Goal: Information Seeking & Learning: Find specific fact

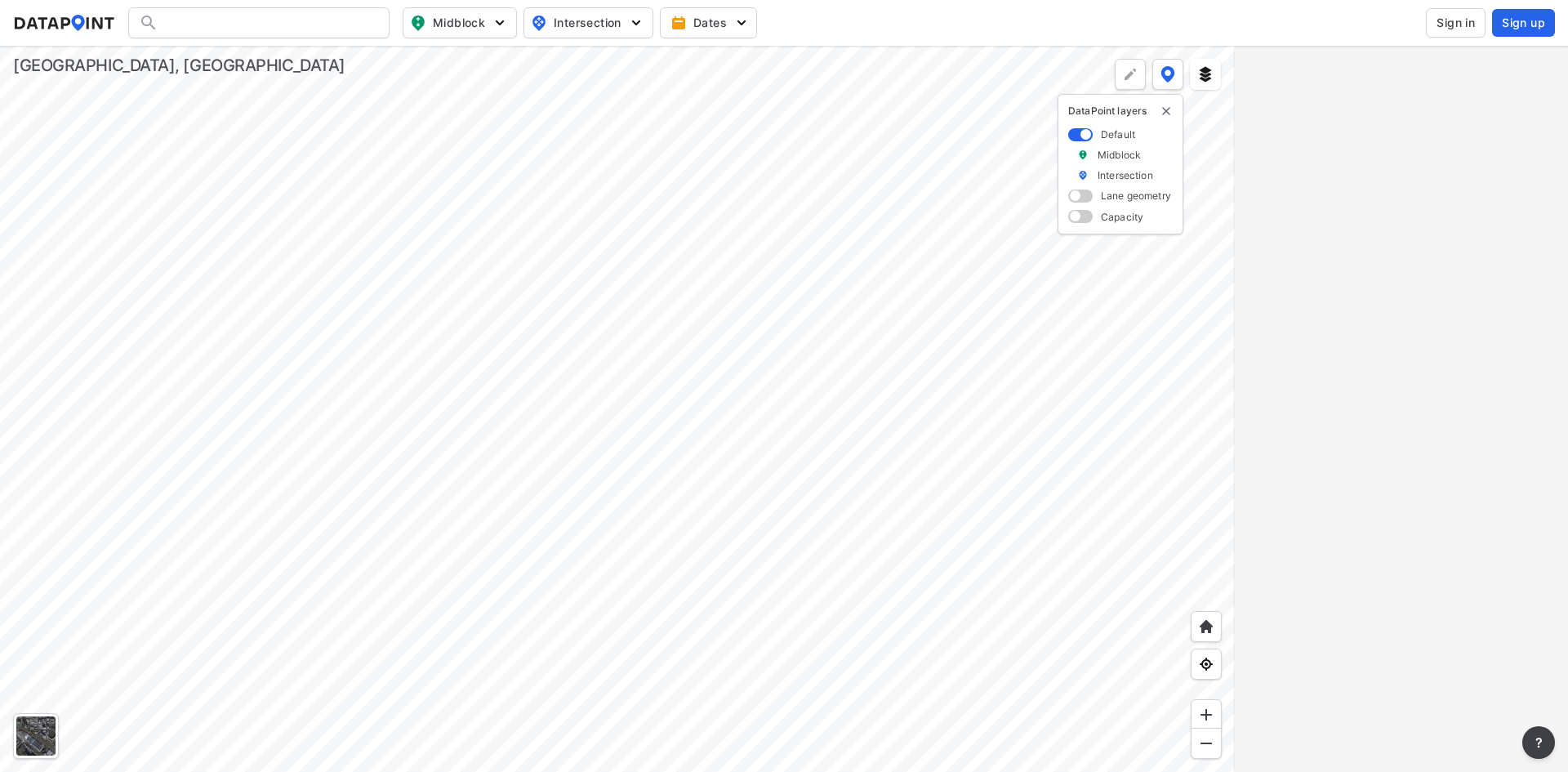
click at [1471, 27] on span "Sign in" at bounding box center [1456, 23] width 39 height 17
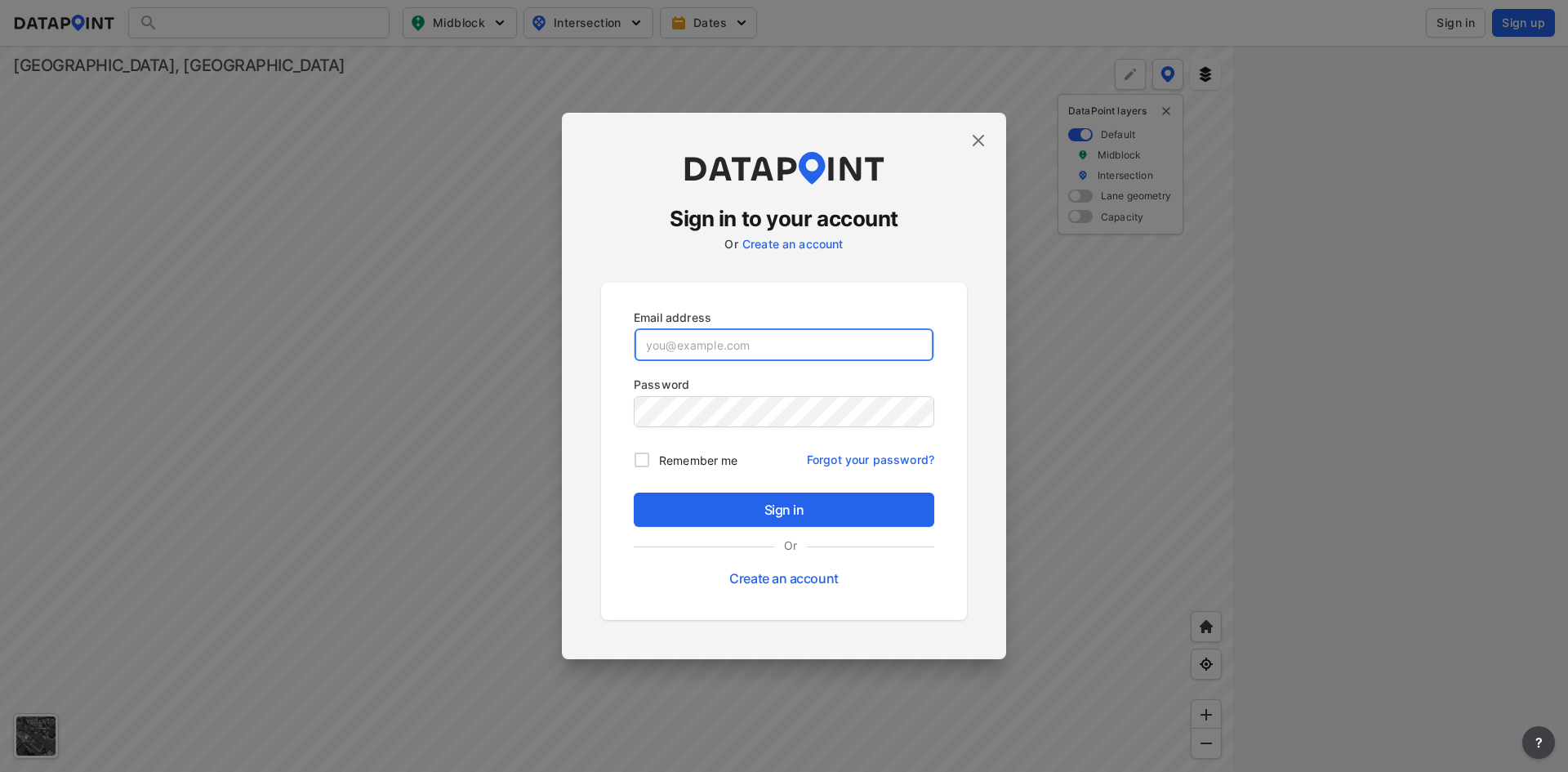
type input "[EMAIL_ADDRESS][DOMAIN_NAME]"
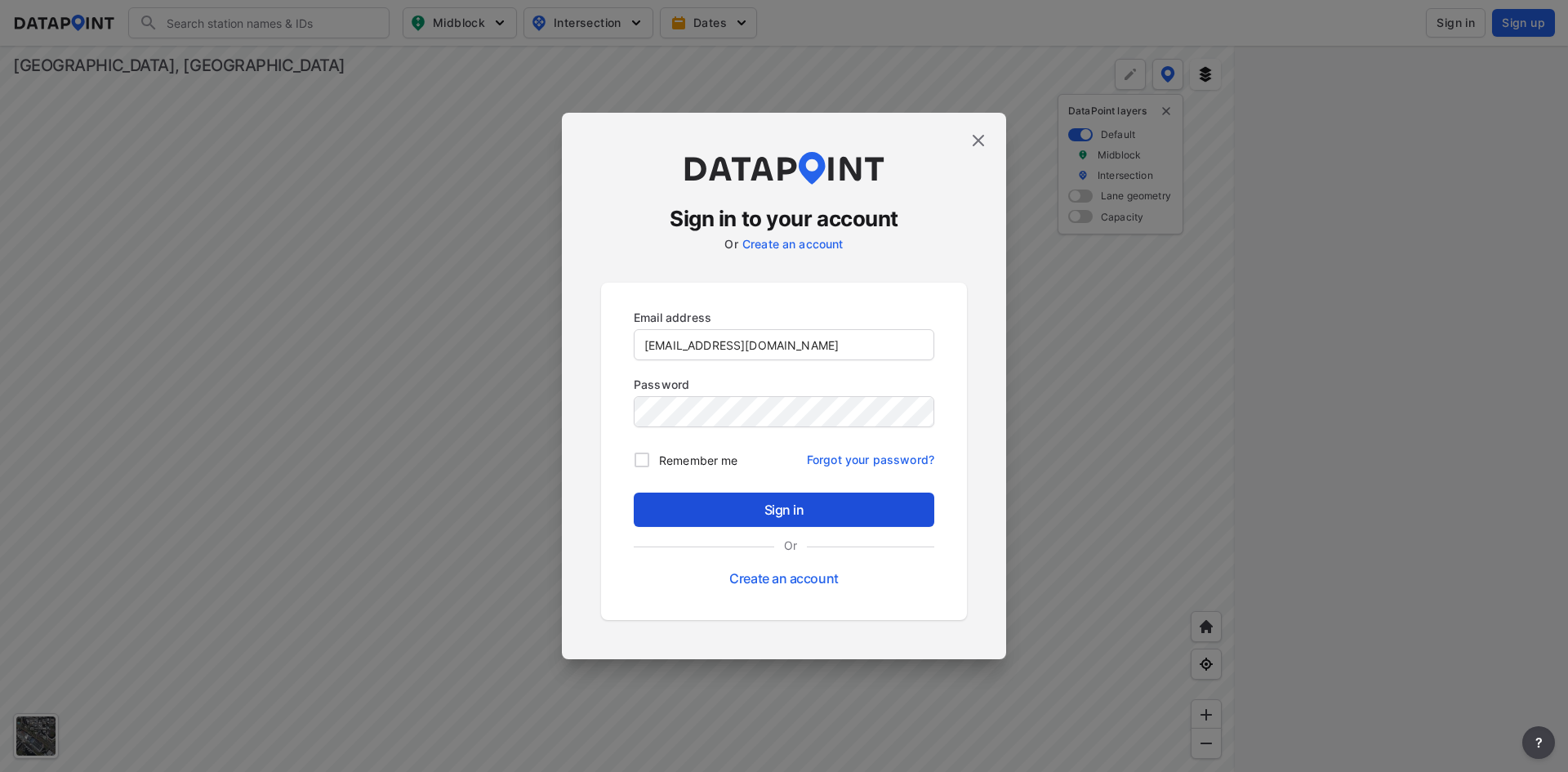
click at [709, 505] on span "Sign in" at bounding box center [784, 509] width 275 height 19
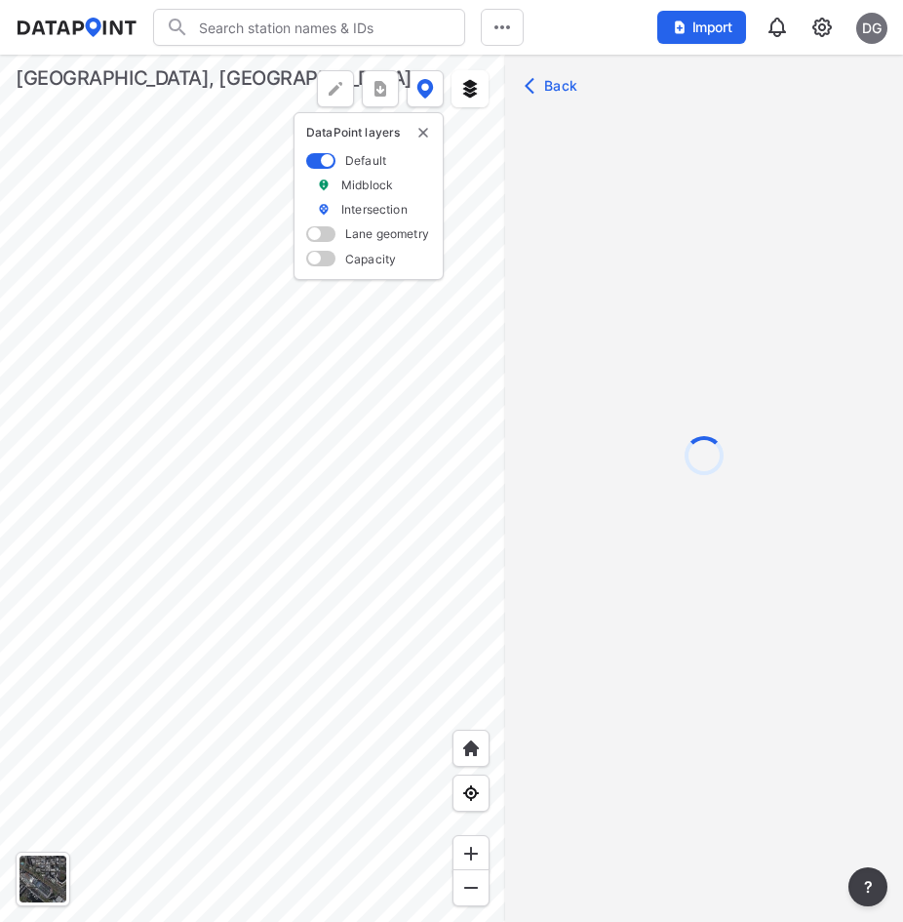
click at [325, 505] on div at bounding box center [252, 488] width 505 height 867
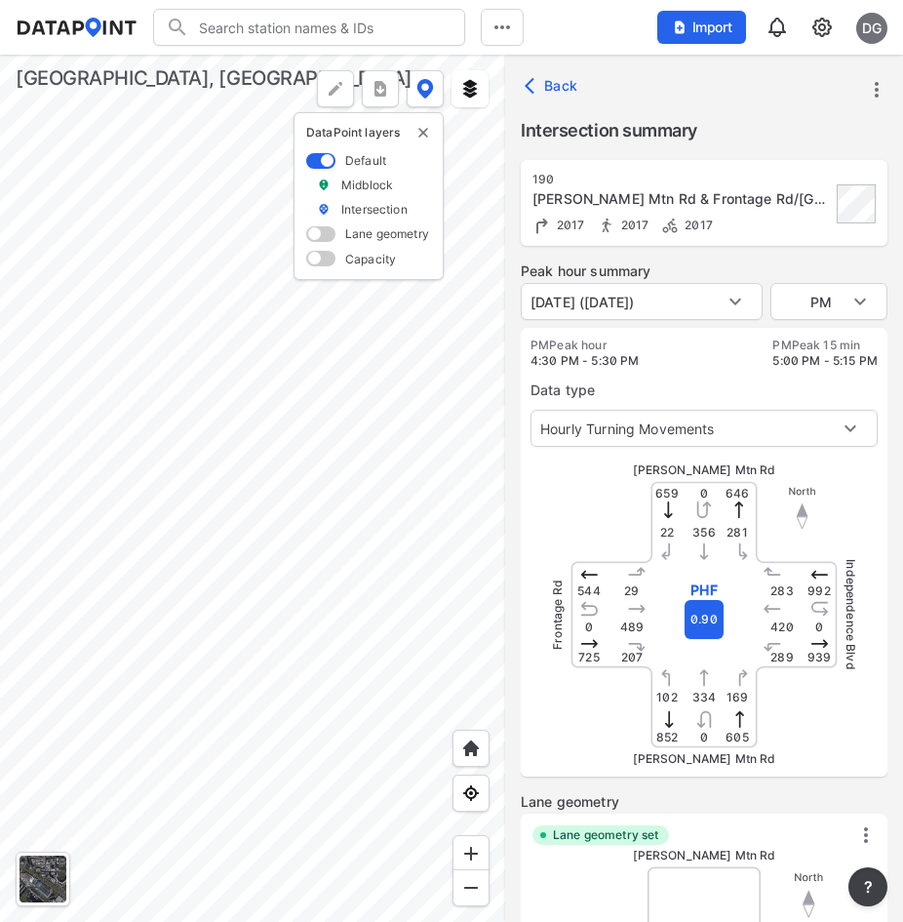
type input "2296"
type input "[DATE] ([DATE])"
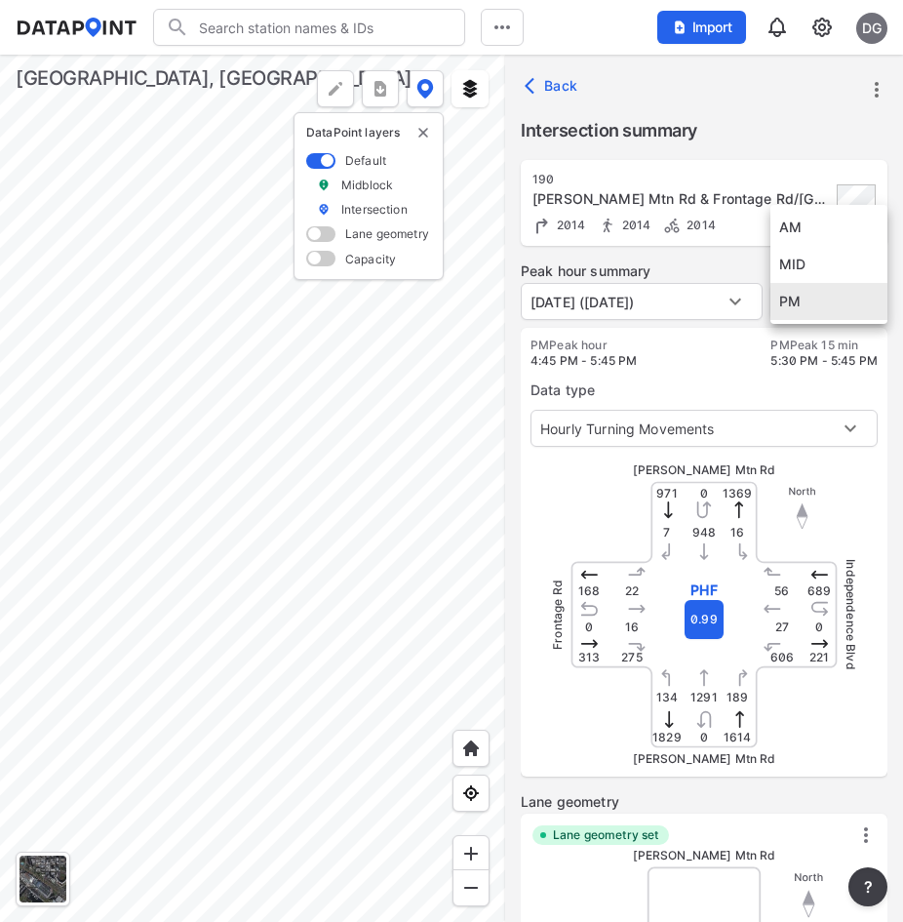
click at [847, 296] on body "Search Please enter a search term. Midblock Intersection Dates Import DG Import…" at bounding box center [451, 461] width 903 height 922
click at [826, 226] on li "AM" at bounding box center [829, 227] width 117 height 37
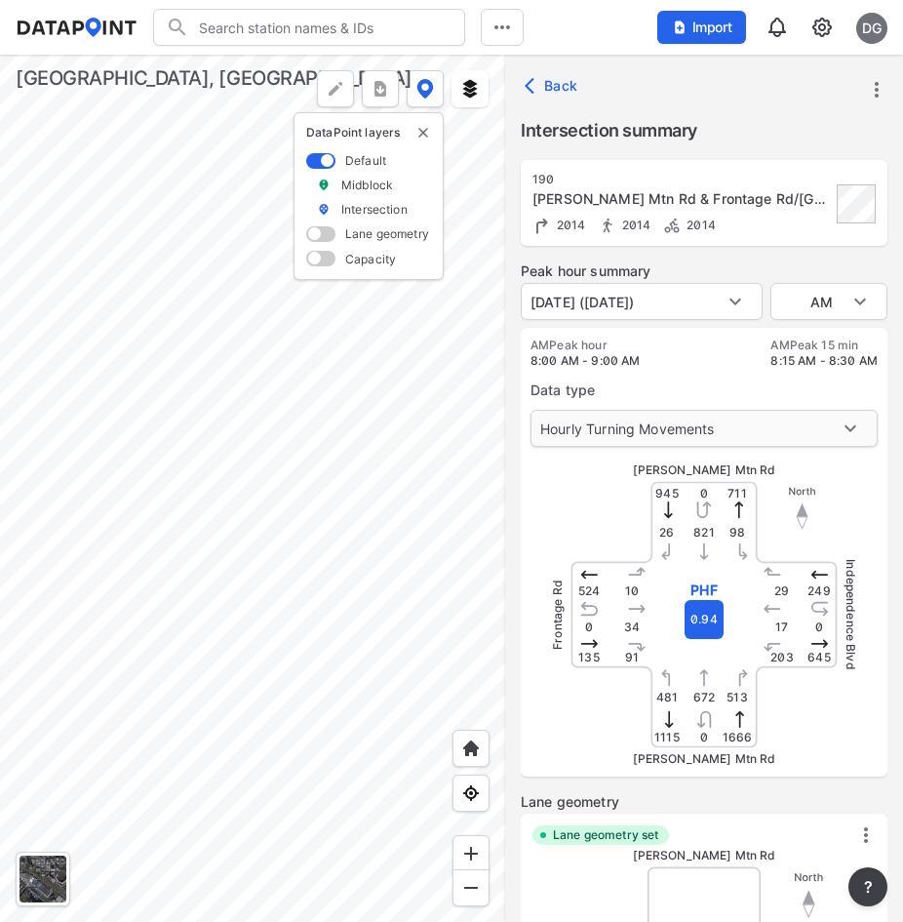
click at [761, 432] on body "Search Please enter a search term. Midblock Intersection Dates Import DG Import…" at bounding box center [451, 461] width 903 height 922
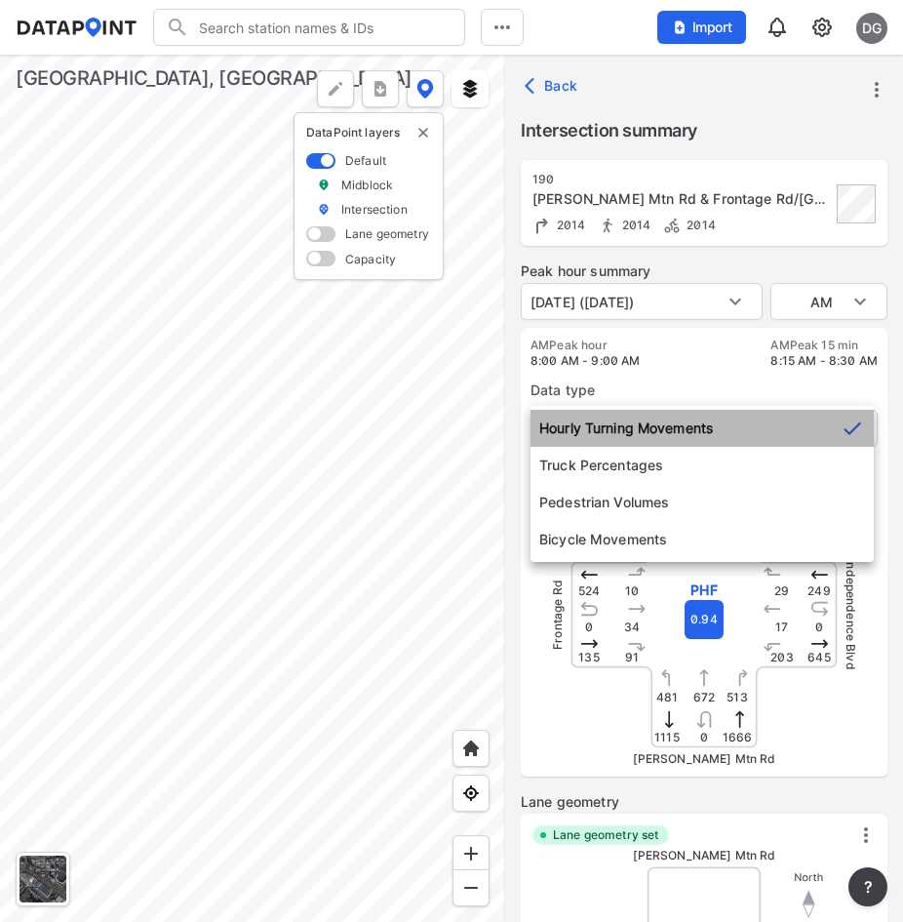
click at [730, 422] on li "Hourly Turning Movements" at bounding box center [702, 428] width 343 height 37
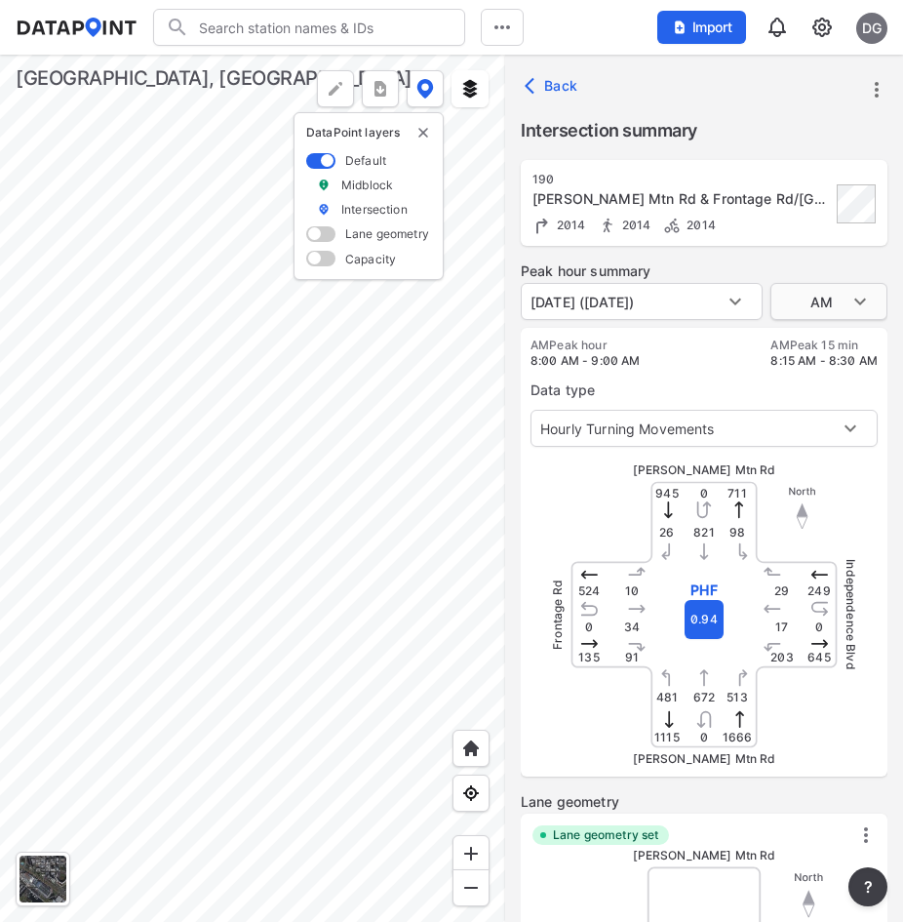
click at [836, 299] on body "Search Please enter a search term. Midblock Intersection Dates Import DG Import…" at bounding box center [451, 461] width 903 height 922
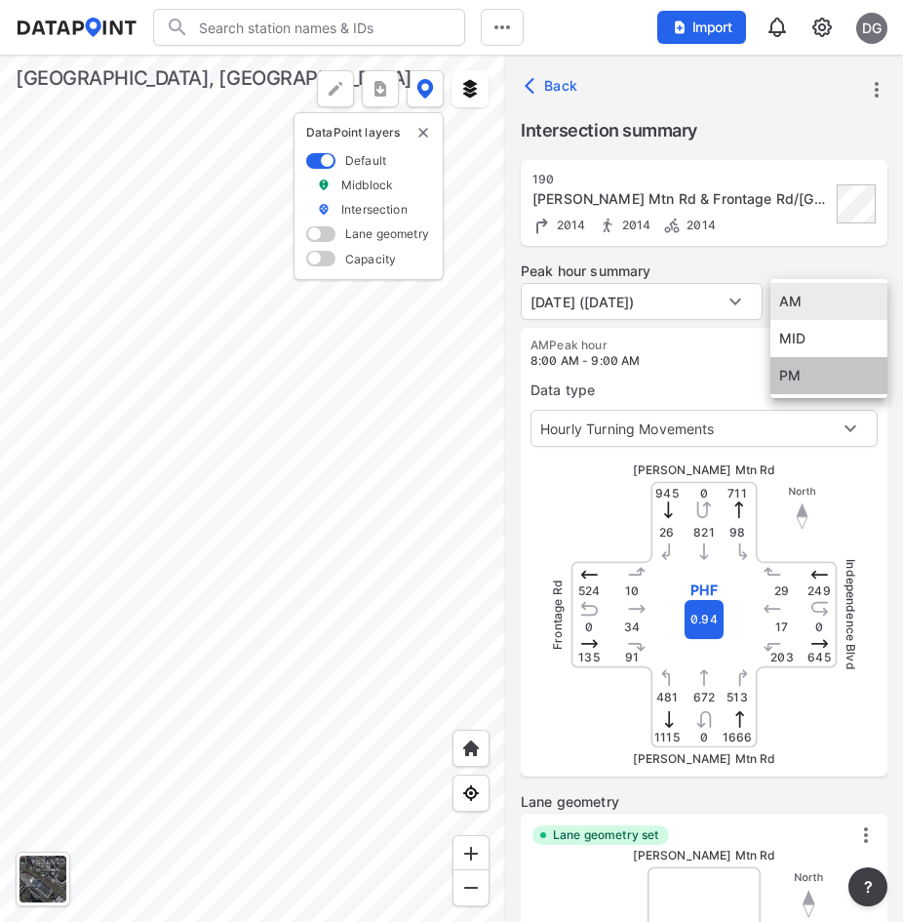
click at [800, 370] on li "PM" at bounding box center [829, 375] width 117 height 37
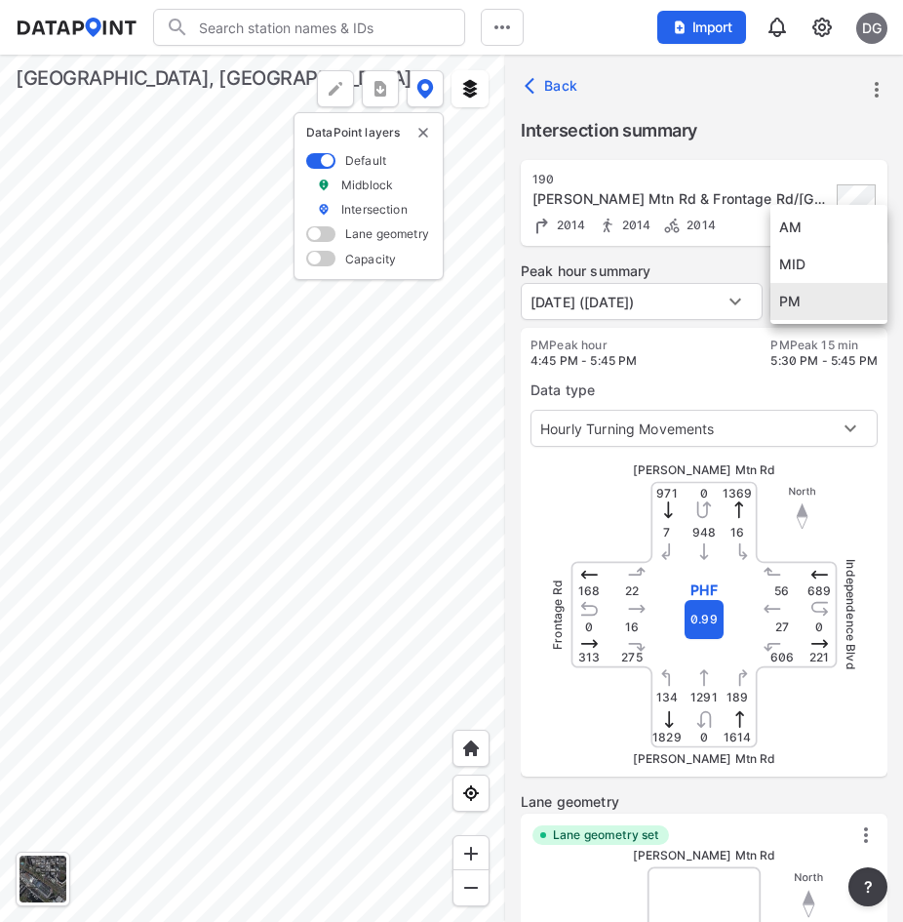
click at [821, 293] on body "Search Please enter a search term. Midblock Intersection Dates Import DG Import…" at bounding box center [451, 461] width 903 height 922
click at [827, 225] on li "AM" at bounding box center [829, 227] width 117 height 37
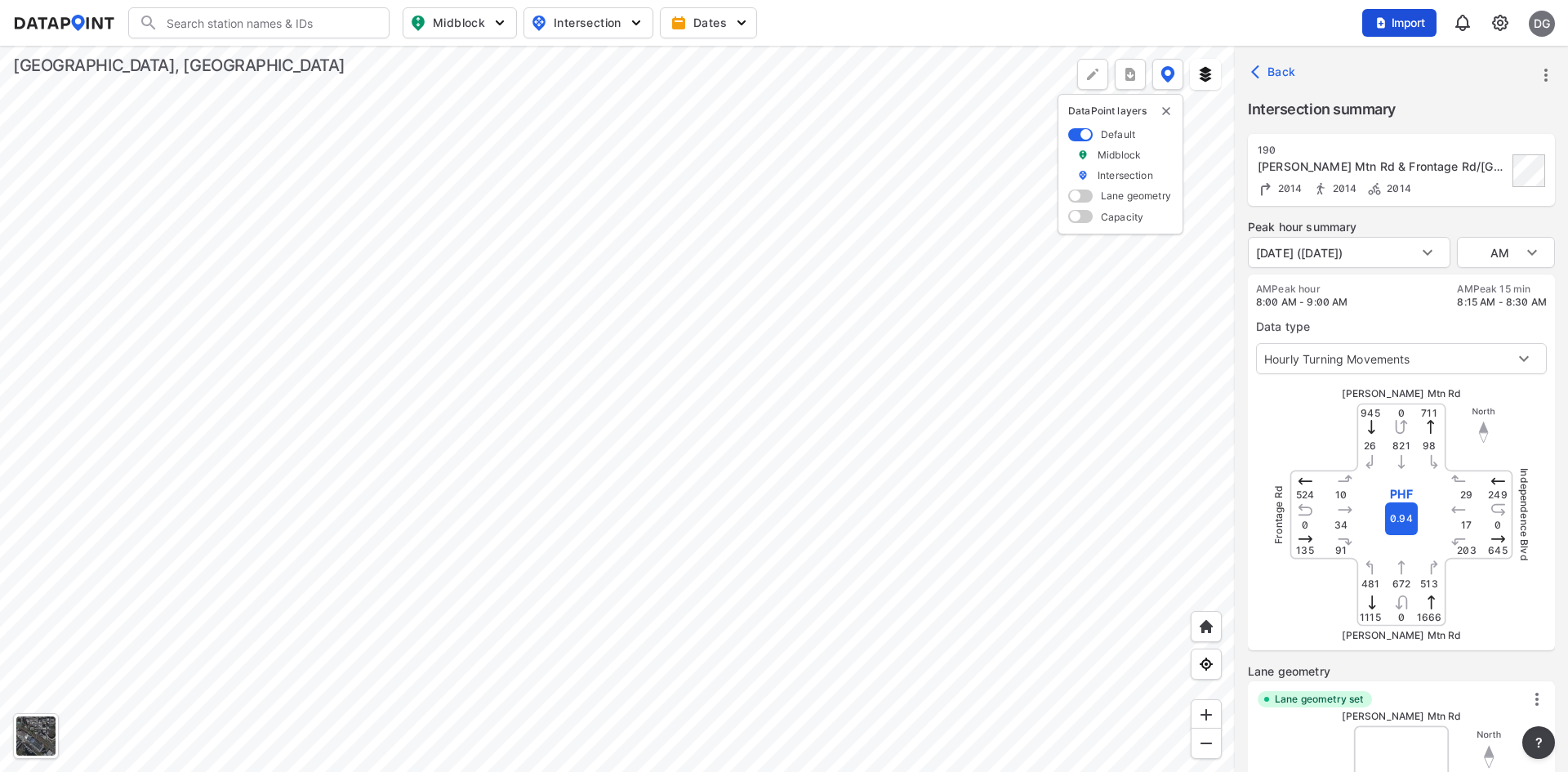
type input "PM"
click at [80, 36] on div "Search Please enter a search term. Midblock Intersection Dates Import DG" at bounding box center [784, 23] width 1541 height 31
click at [79, 25] on img at bounding box center [64, 23] width 102 height 17
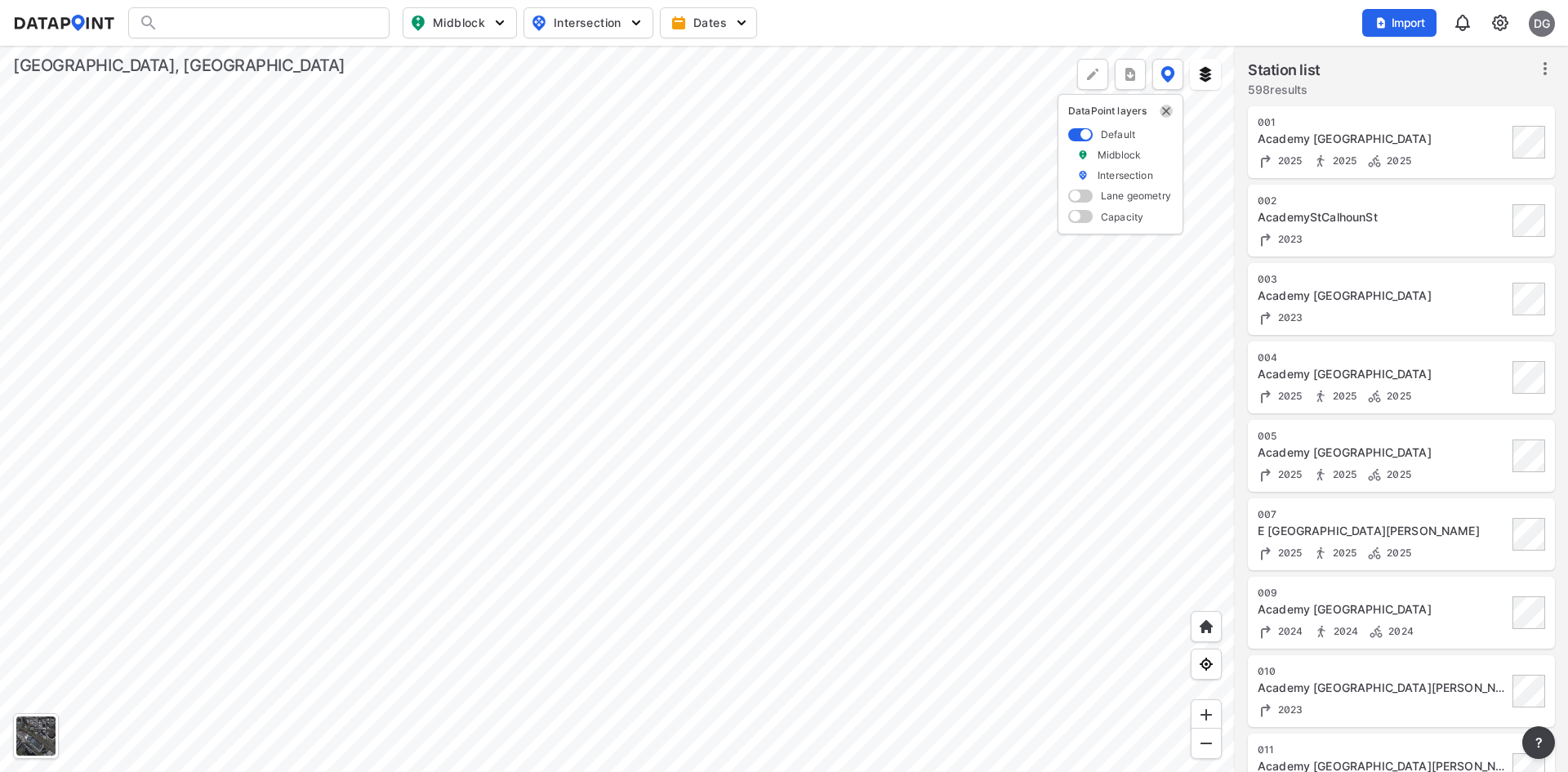
click at [1163, 113] on img "delete" at bounding box center [1166, 111] width 13 height 13
click at [1038, 221] on div at bounding box center [617, 409] width 1235 height 726
click at [1135, 213] on div at bounding box center [617, 409] width 1235 height 726
click at [1404, 85] on div "Station list 598 results" at bounding box center [1401, 80] width 307 height 44
click at [1554, 71] on icon at bounding box center [1545, 68] width 19 height 19
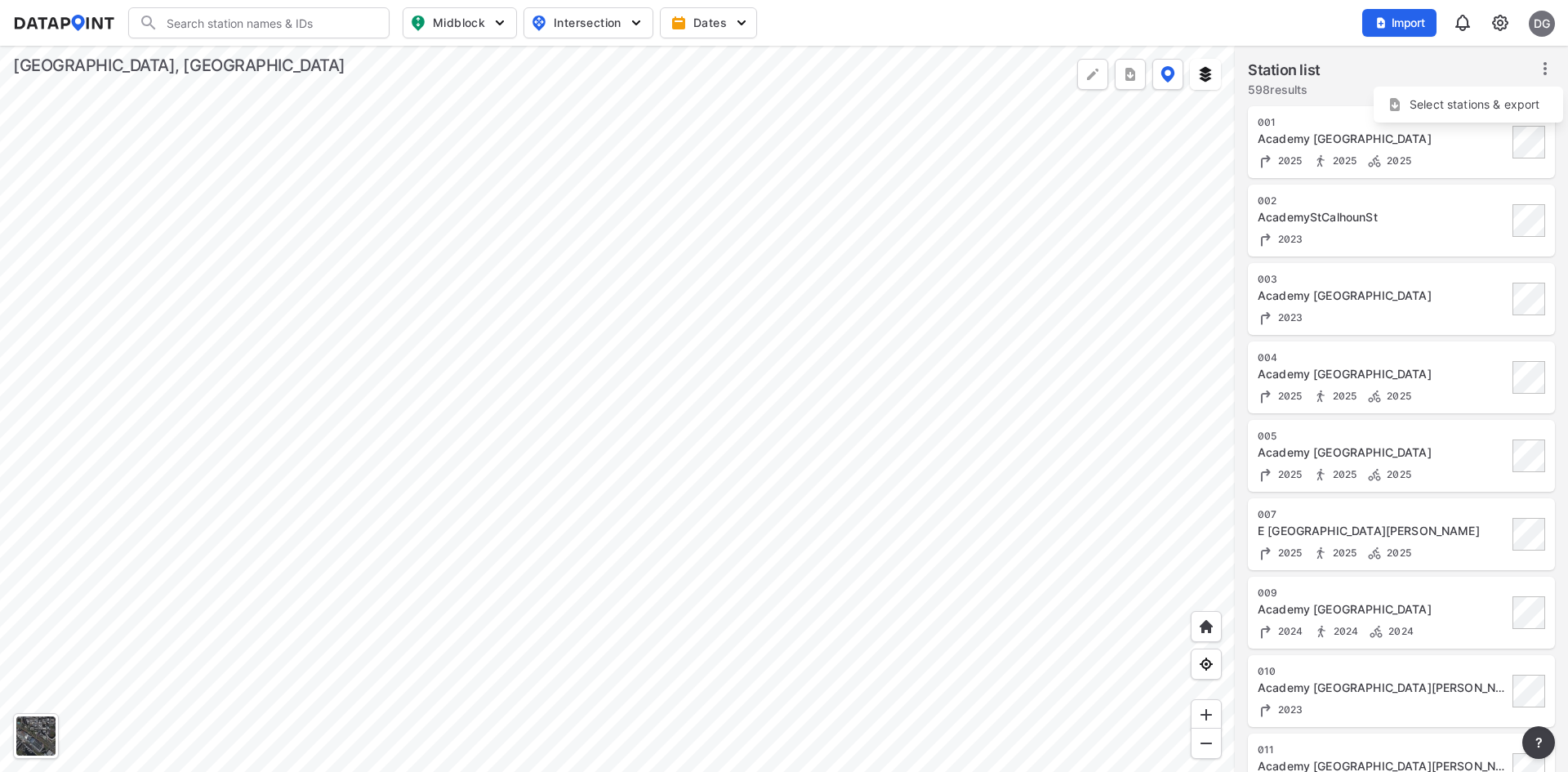
click at [1552, 70] on icon at bounding box center [1545, 68] width 19 height 19
click at [1549, 36] on div "Import DG" at bounding box center [1458, 23] width 193 height 38
click at [1549, 26] on div "DG" at bounding box center [1541, 23] width 26 height 26
click at [1495, 18] on img at bounding box center [1499, 23] width 19 height 19
click at [1415, 162] on link "Data sharing" at bounding box center [1430, 158] width 141 height 17
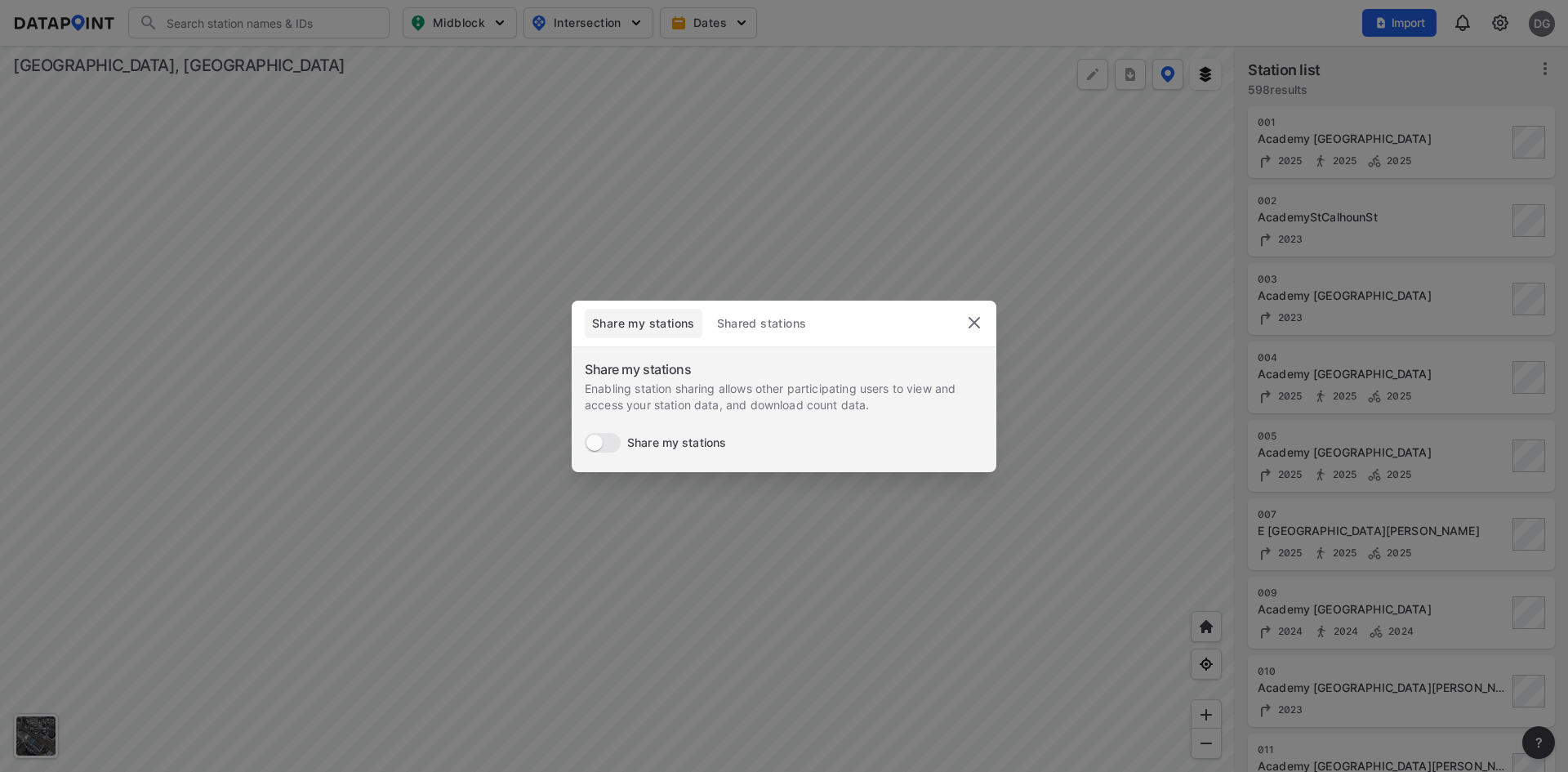
click at [755, 316] on span "Shared stations" at bounding box center [761, 323] width 92 height 17
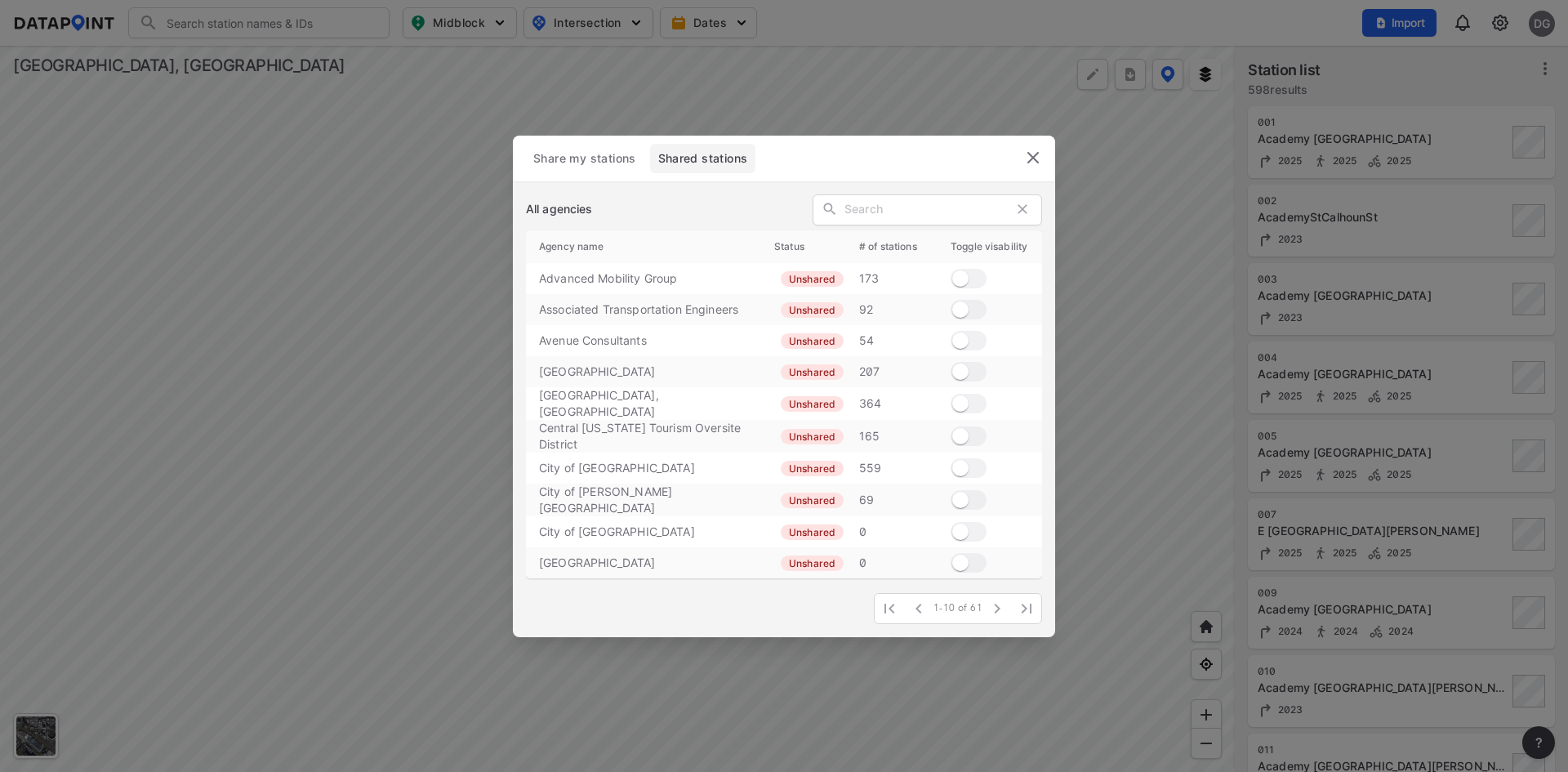
click at [579, 160] on span "Share my stations" at bounding box center [584, 158] width 105 height 17
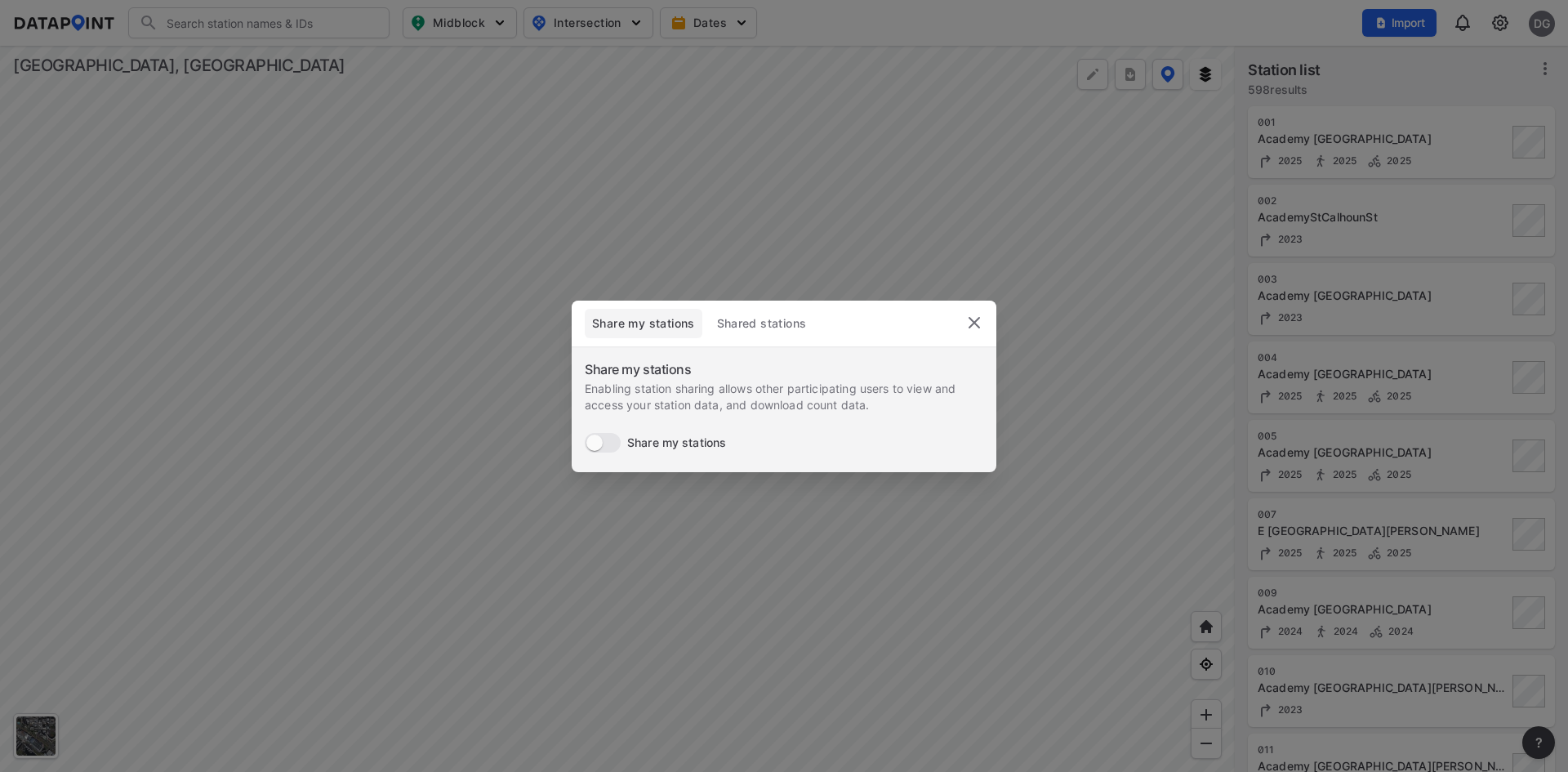
click at [984, 319] on button "delete" at bounding box center [974, 322] width 44 height 44
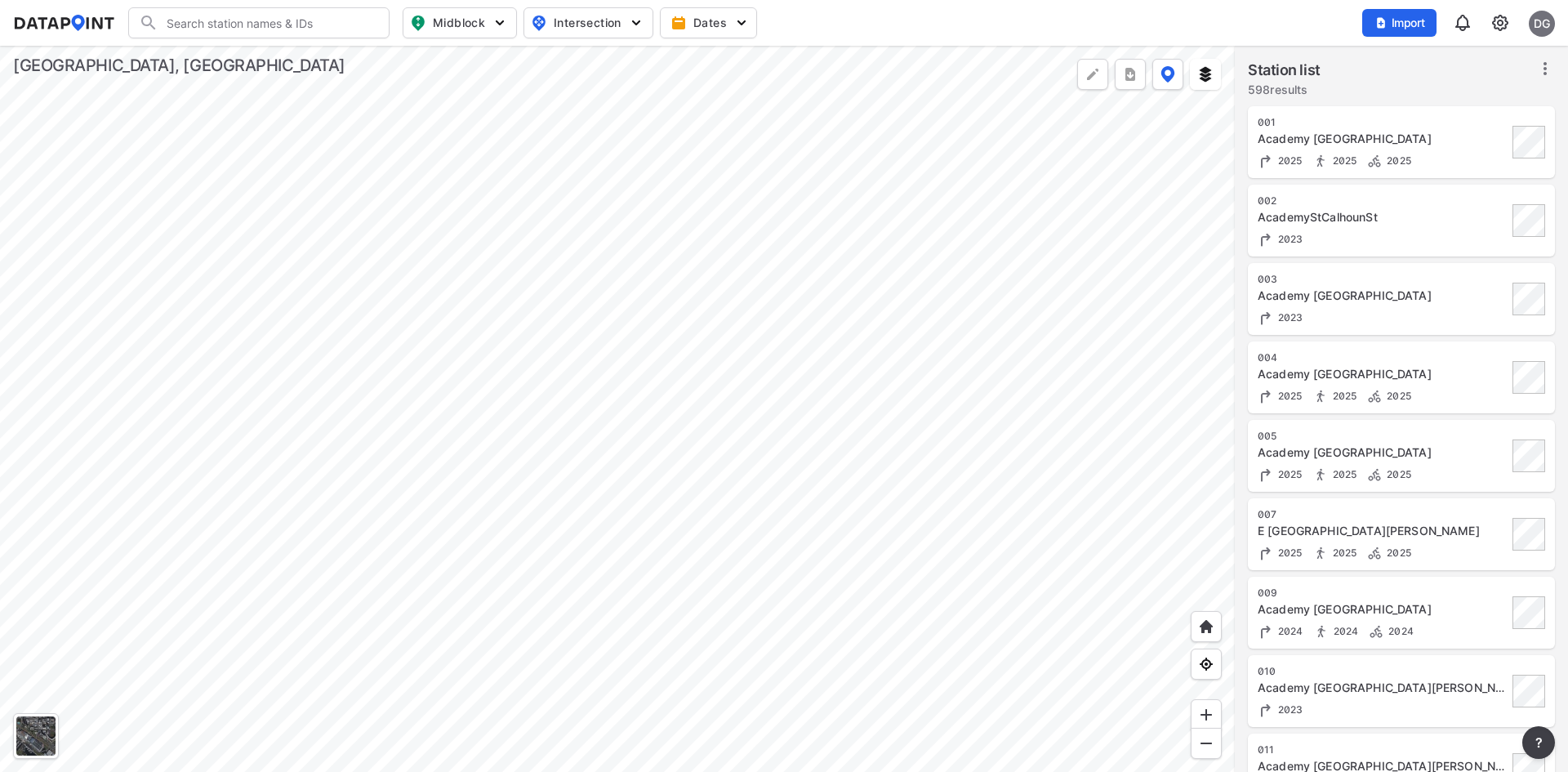
click at [1500, 27] on img at bounding box center [1499, 23] width 19 height 19
click at [1461, 61] on link "Data management" at bounding box center [1430, 63] width 141 height 17
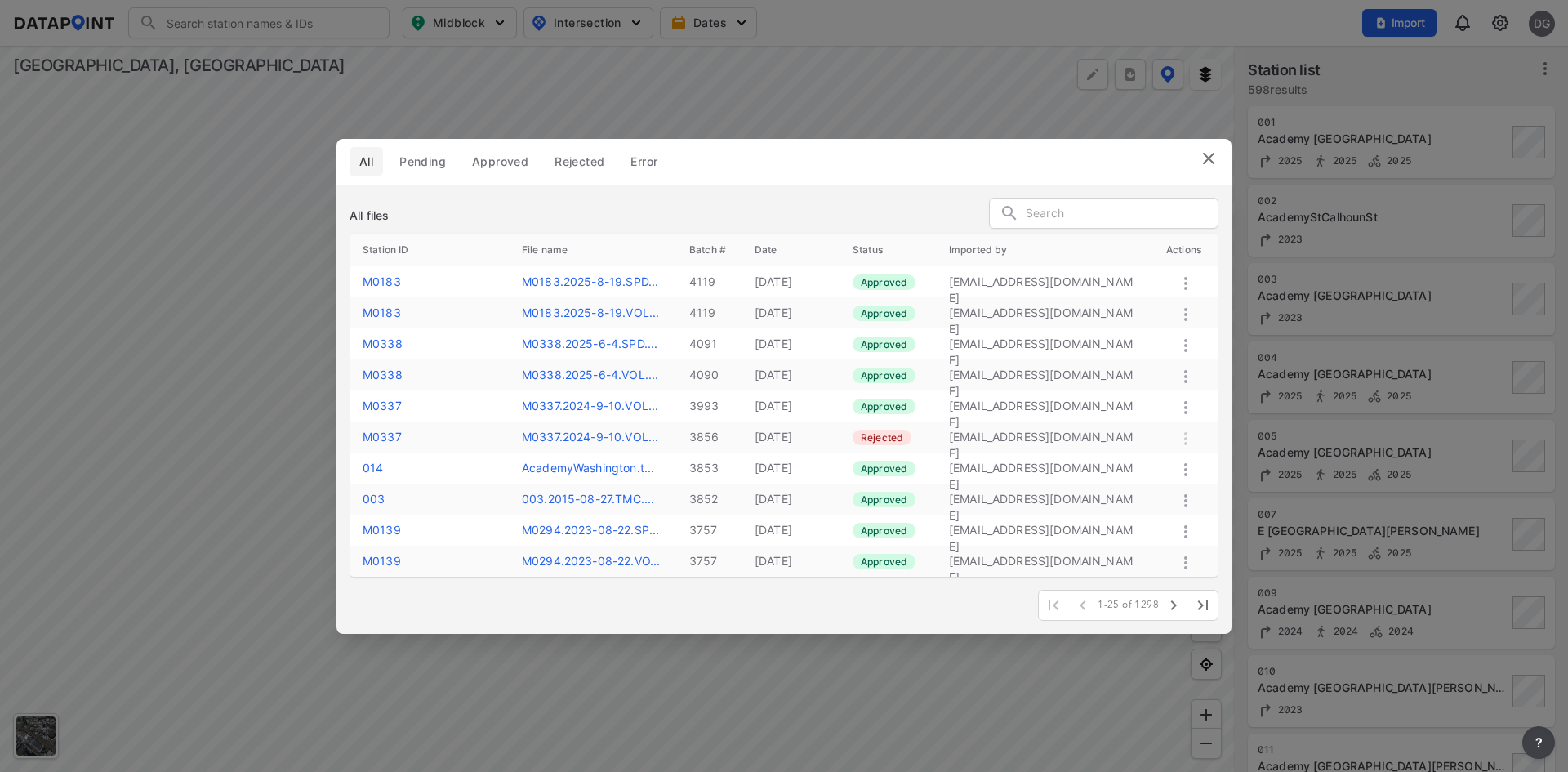
click at [448, 166] on button "Pending" at bounding box center [422, 162] width 66 height 29
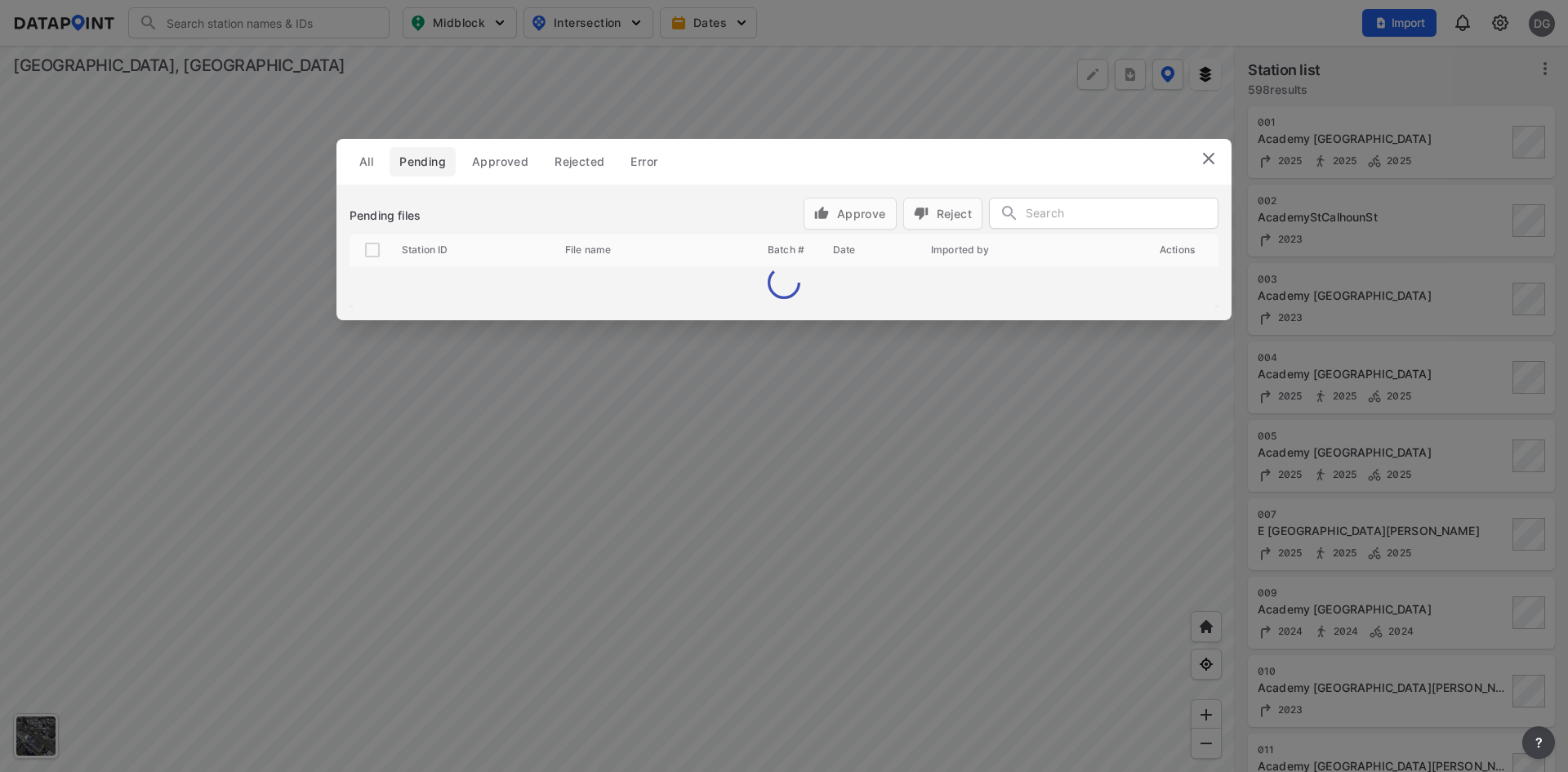
click at [481, 161] on span "Approved" at bounding box center [500, 162] width 56 height 17
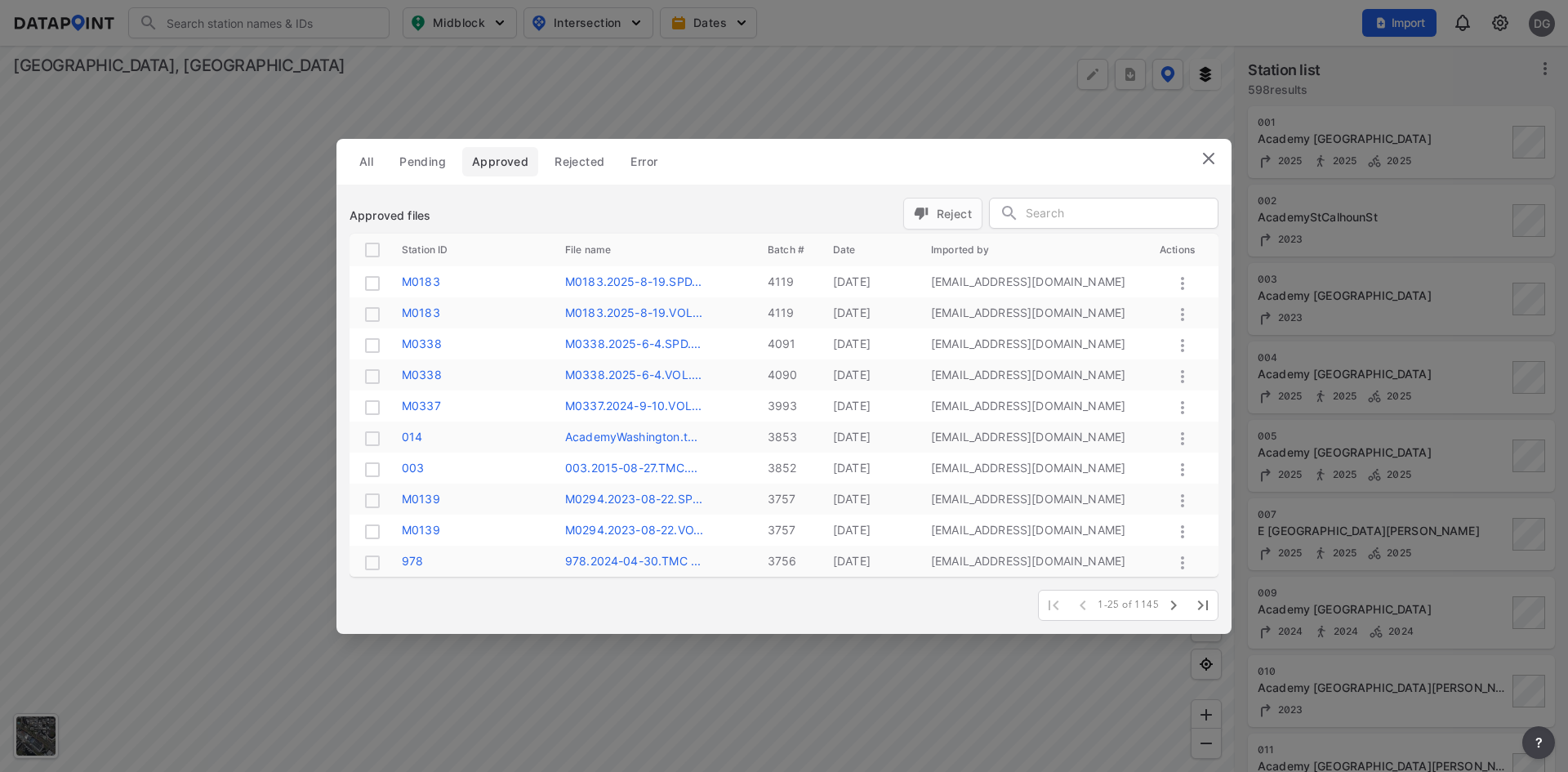
click at [579, 158] on span "Rejected" at bounding box center [578, 162] width 49 height 17
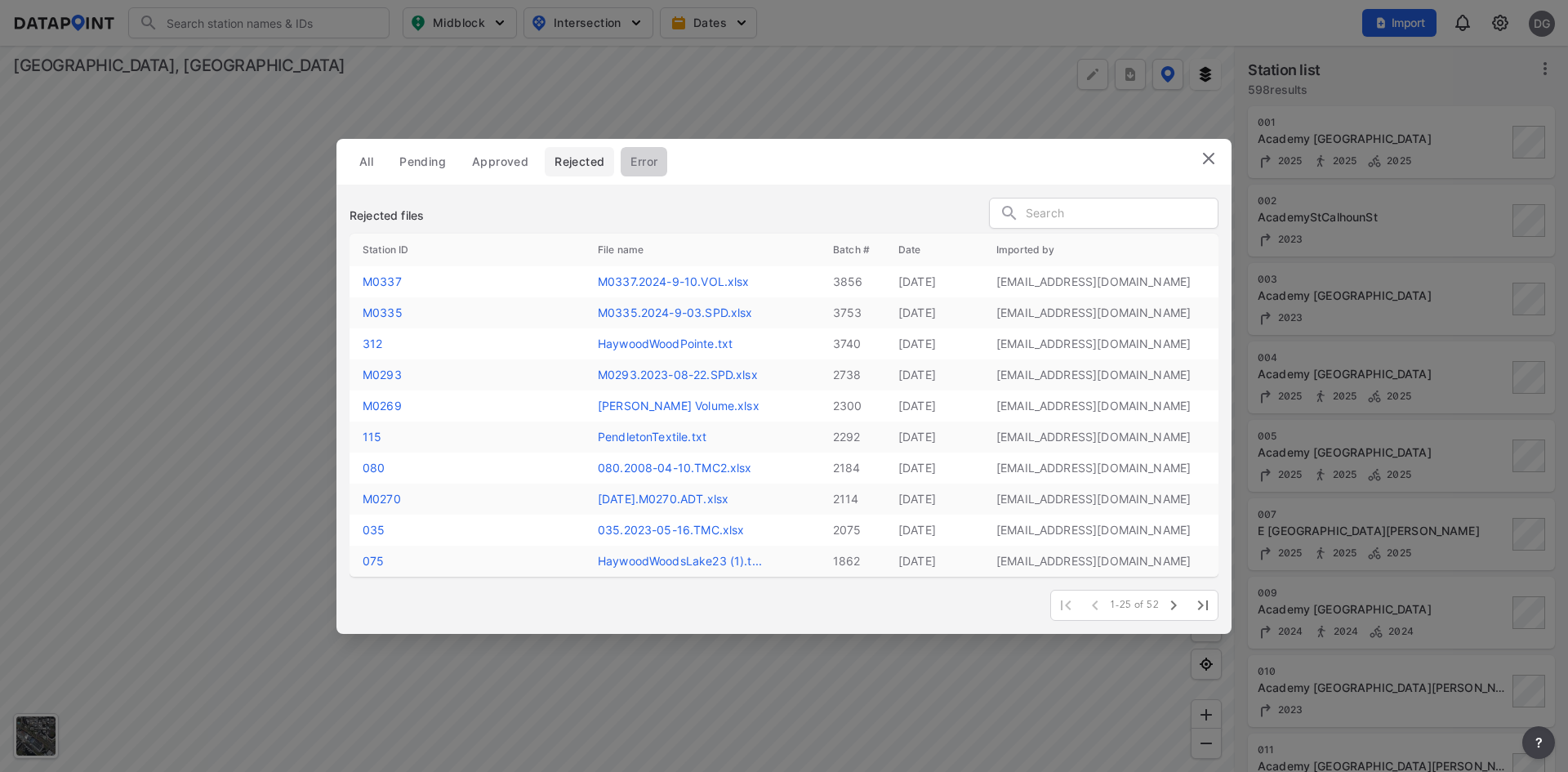
click at [643, 160] on span "Error" at bounding box center [644, 162] width 27 height 17
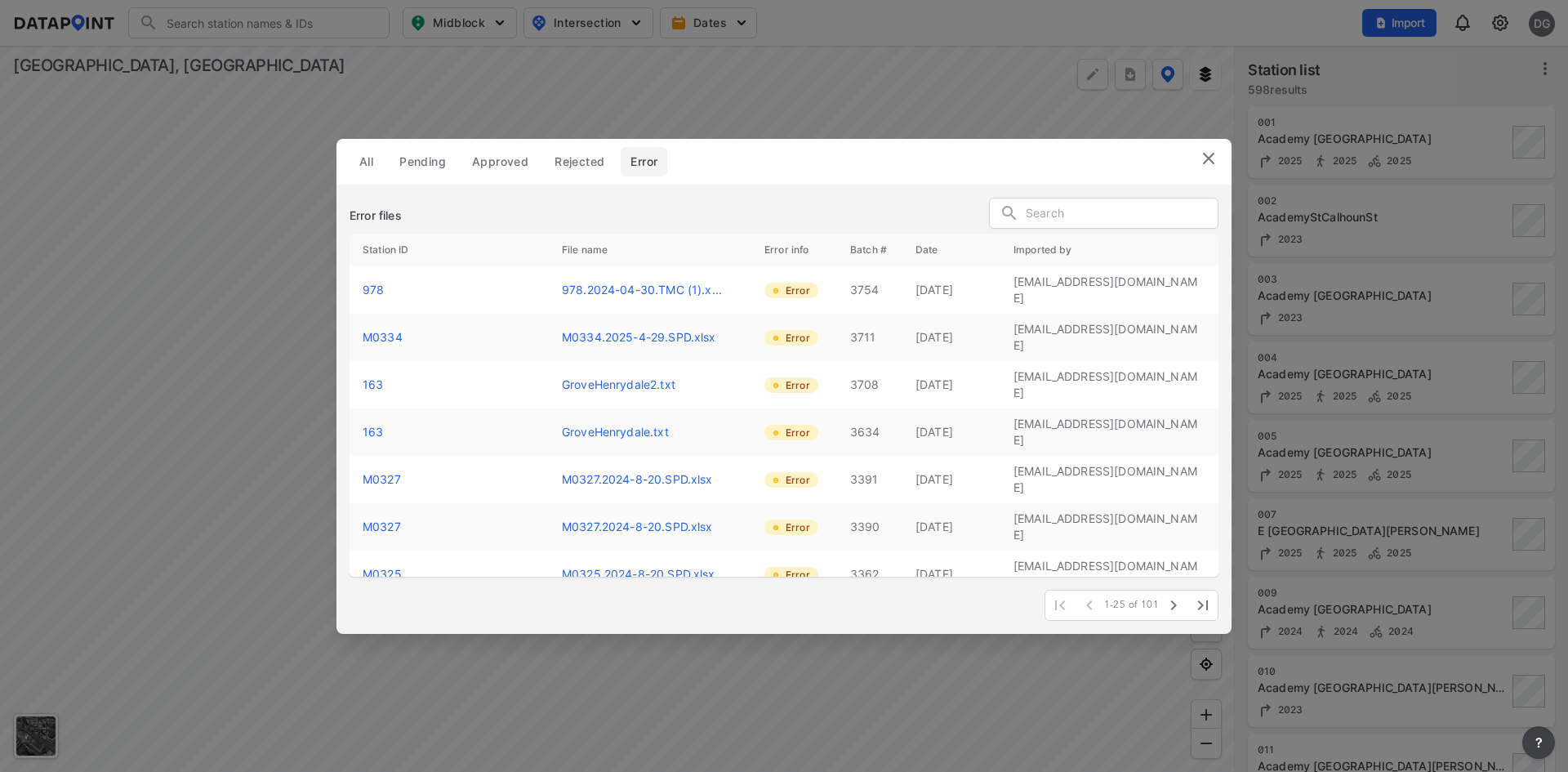
click at [1202, 160] on img at bounding box center [1208, 158] width 19 height 19
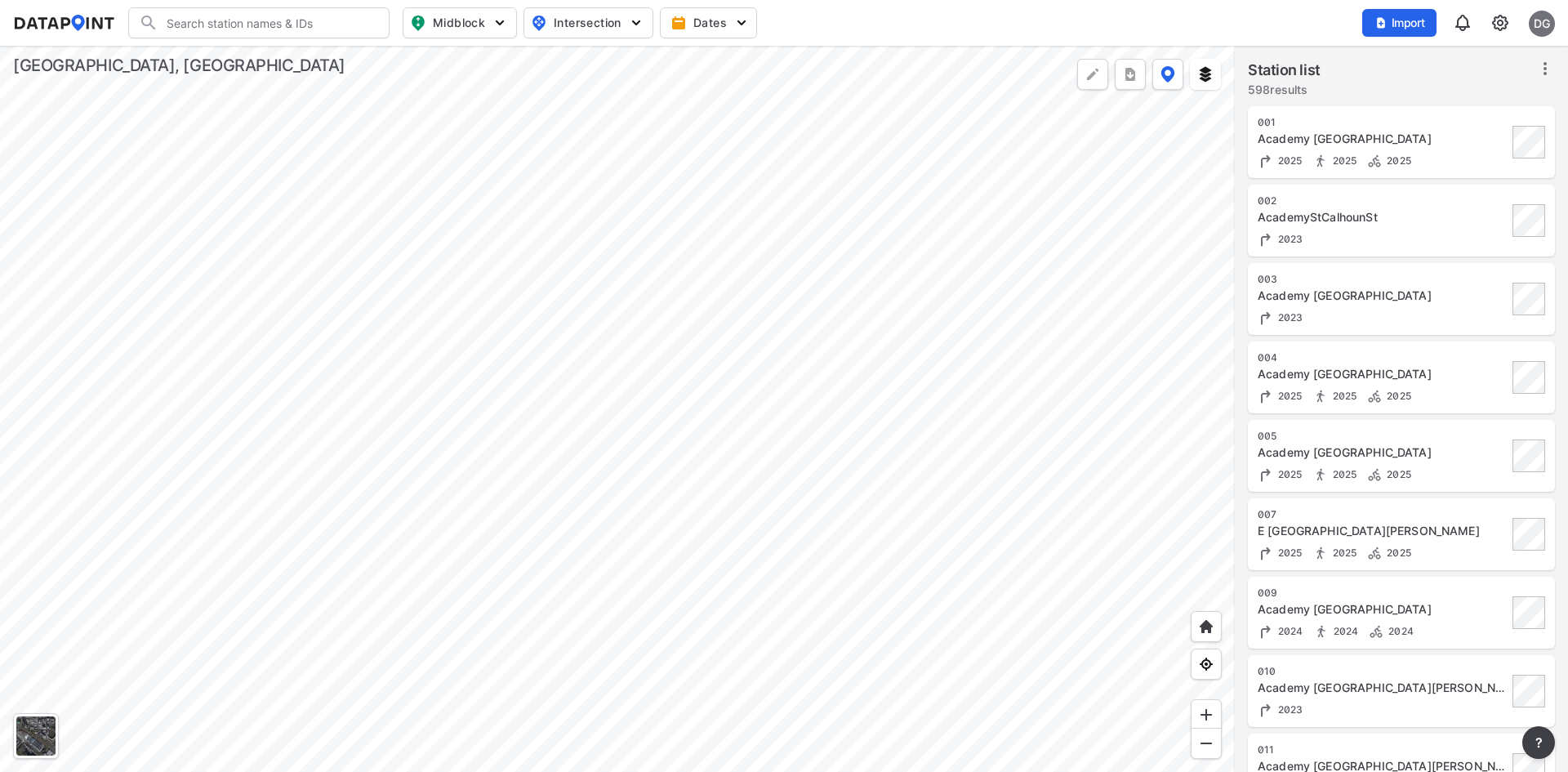
click at [1501, 26] on img at bounding box center [1499, 23] width 19 height 19
click at [1409, 178] on p "File access" at bounding box center [1429, 188] width 170 height 29
click at [1538, 741] on span "?" at bounding box center [1539, 742] width 13 height 19
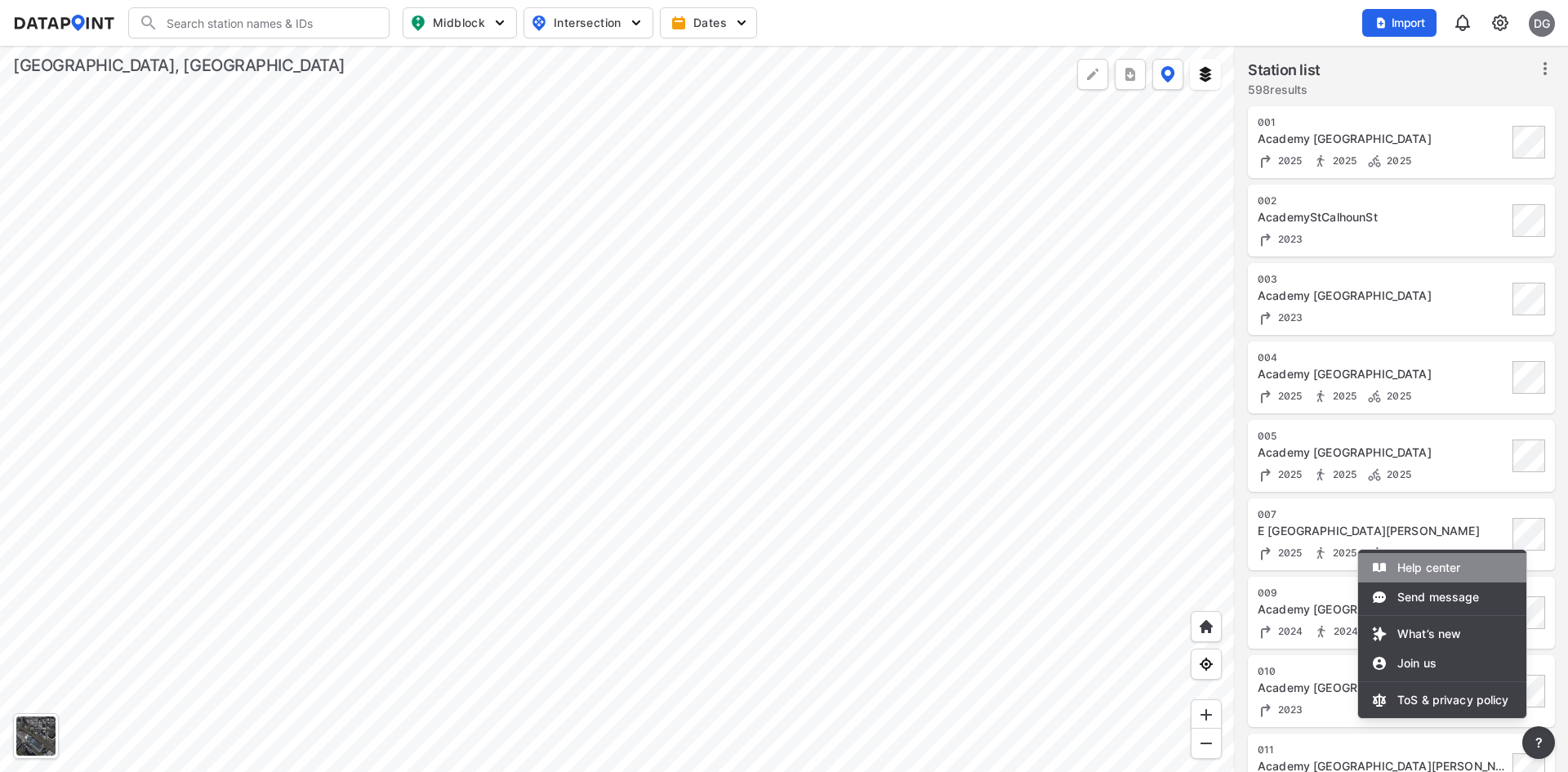
click at [1408, 568] on li "Help center" at bounding box center [1442, 567] width 168 height 29
click at [1435, 600] on li "Send message" at bounding box center [1442, 596] width 168 height 29
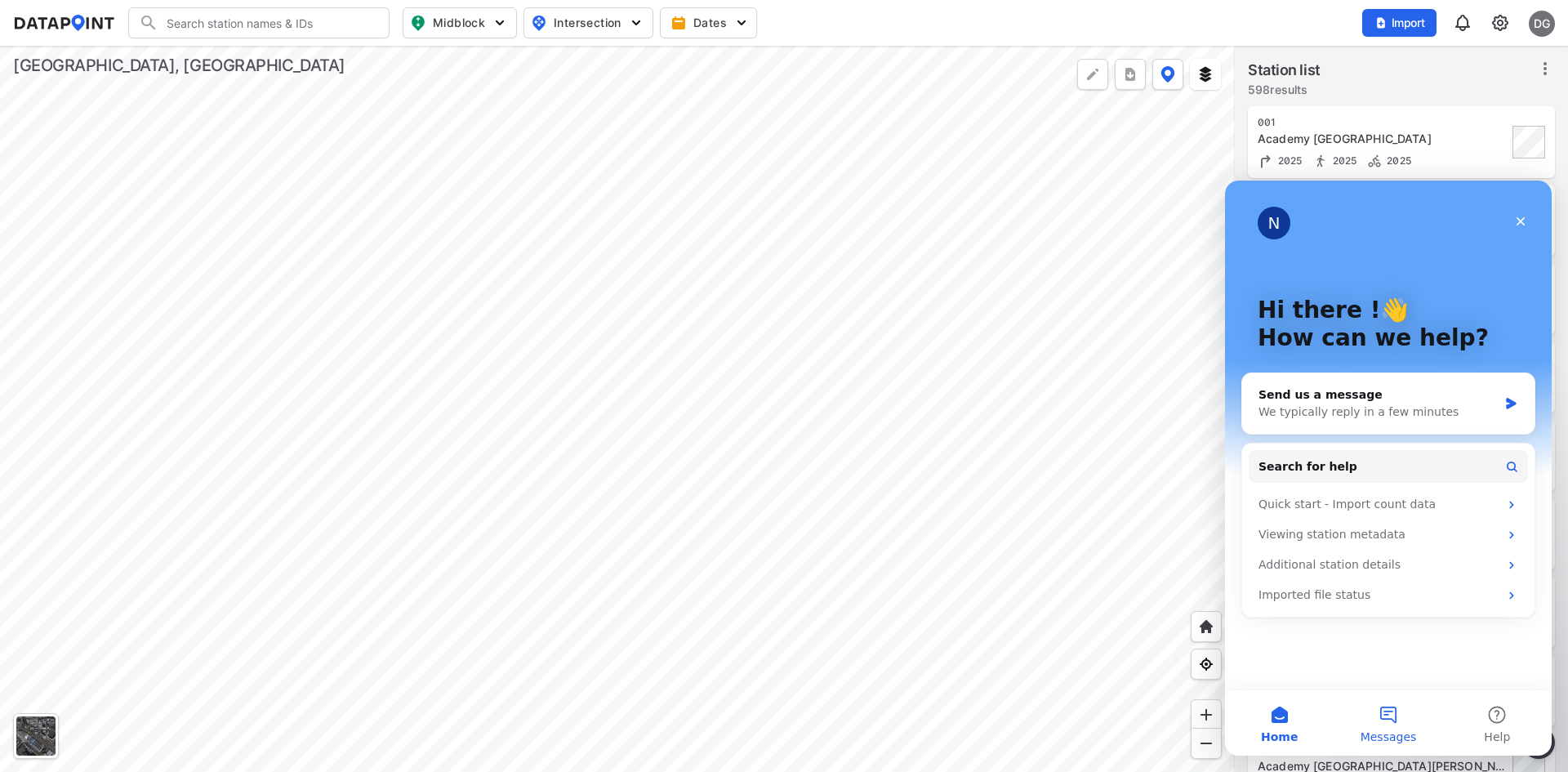
click at [1389, 711] on button "Messages" at bounding box center [1388, 723] width 109 height 65
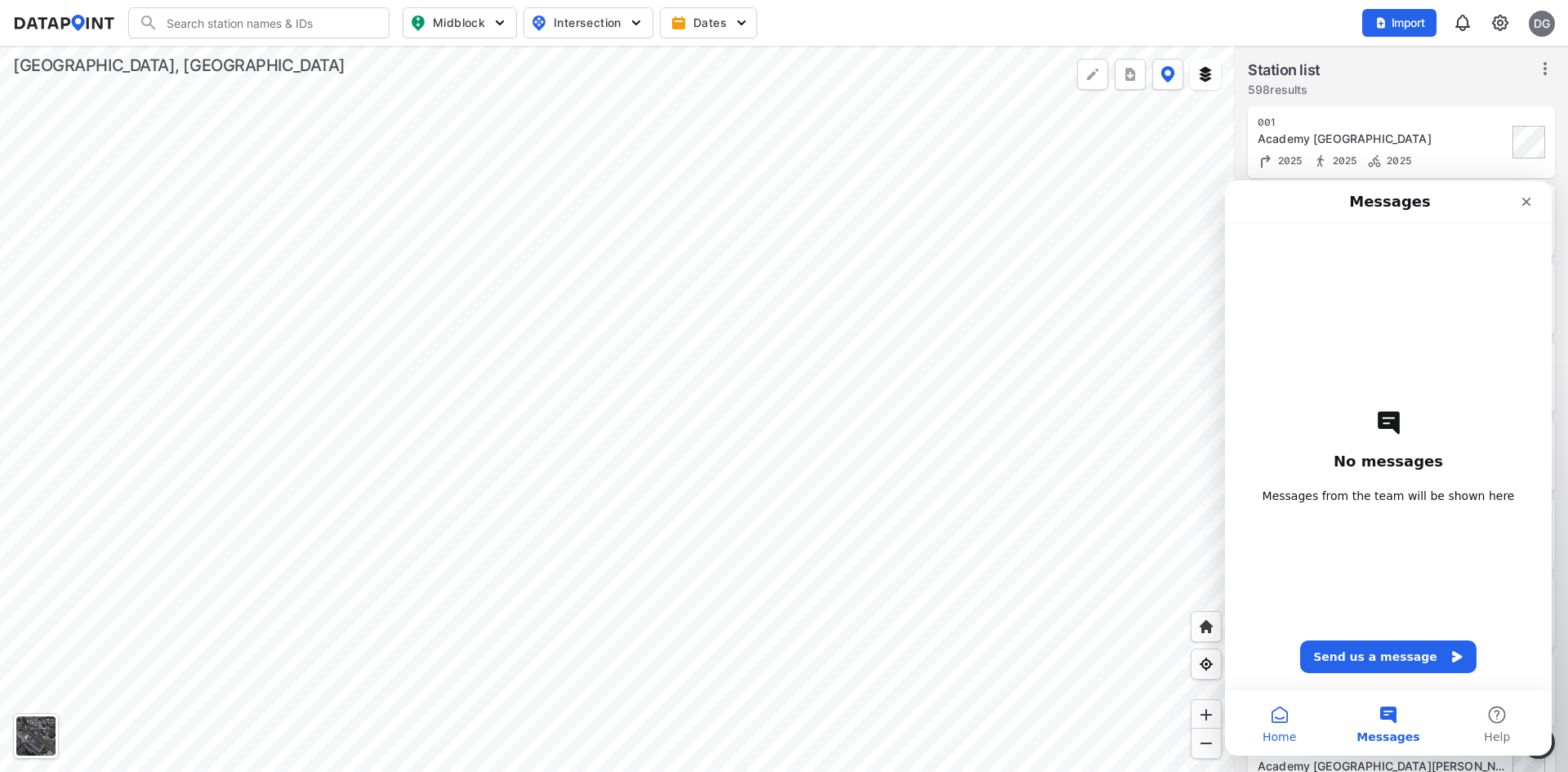
click at [1283, 722] on button "Home" at bounding box center [1279, 723] width 109 height 65
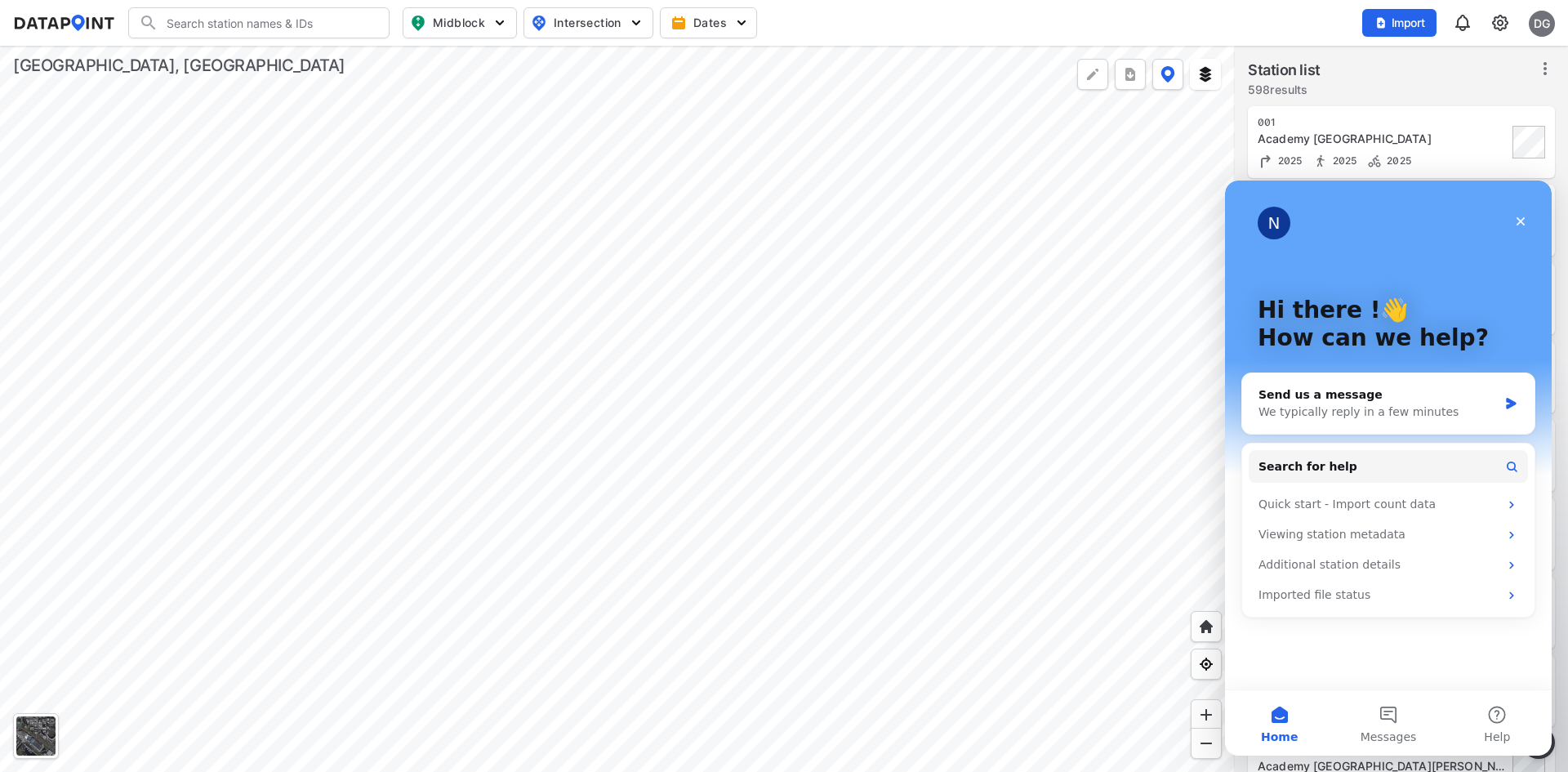
click at [1269, 223] on div "N" at bounding box center [1273, 223] width 33 height 33
click at [1340, 401] on div "Send us a message" at bounding box center [1378, 394] width 239 height 17
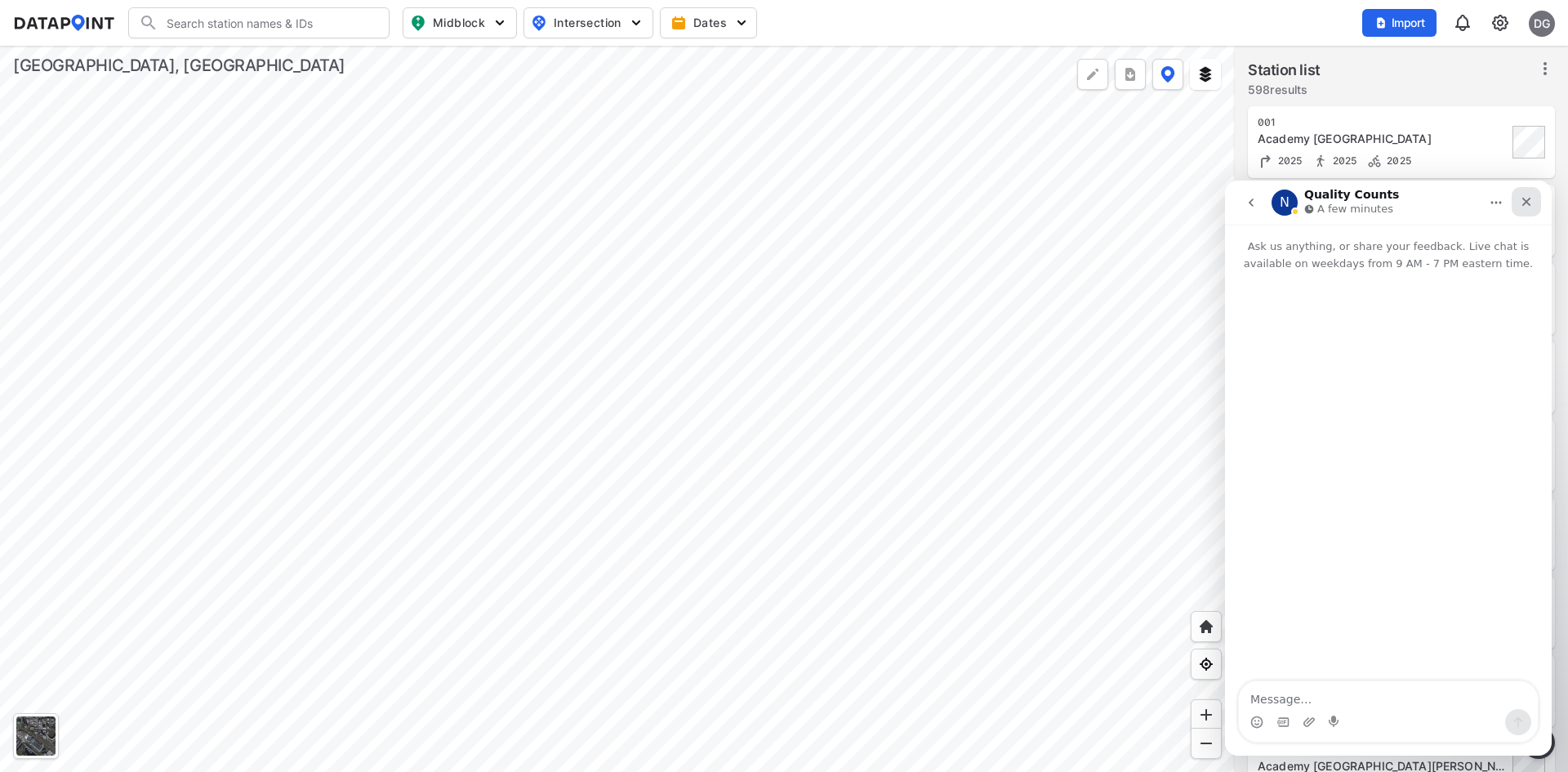
click at [1530, 198] on icon "Close" at bounding box center [1526, 202] width 9 height 9
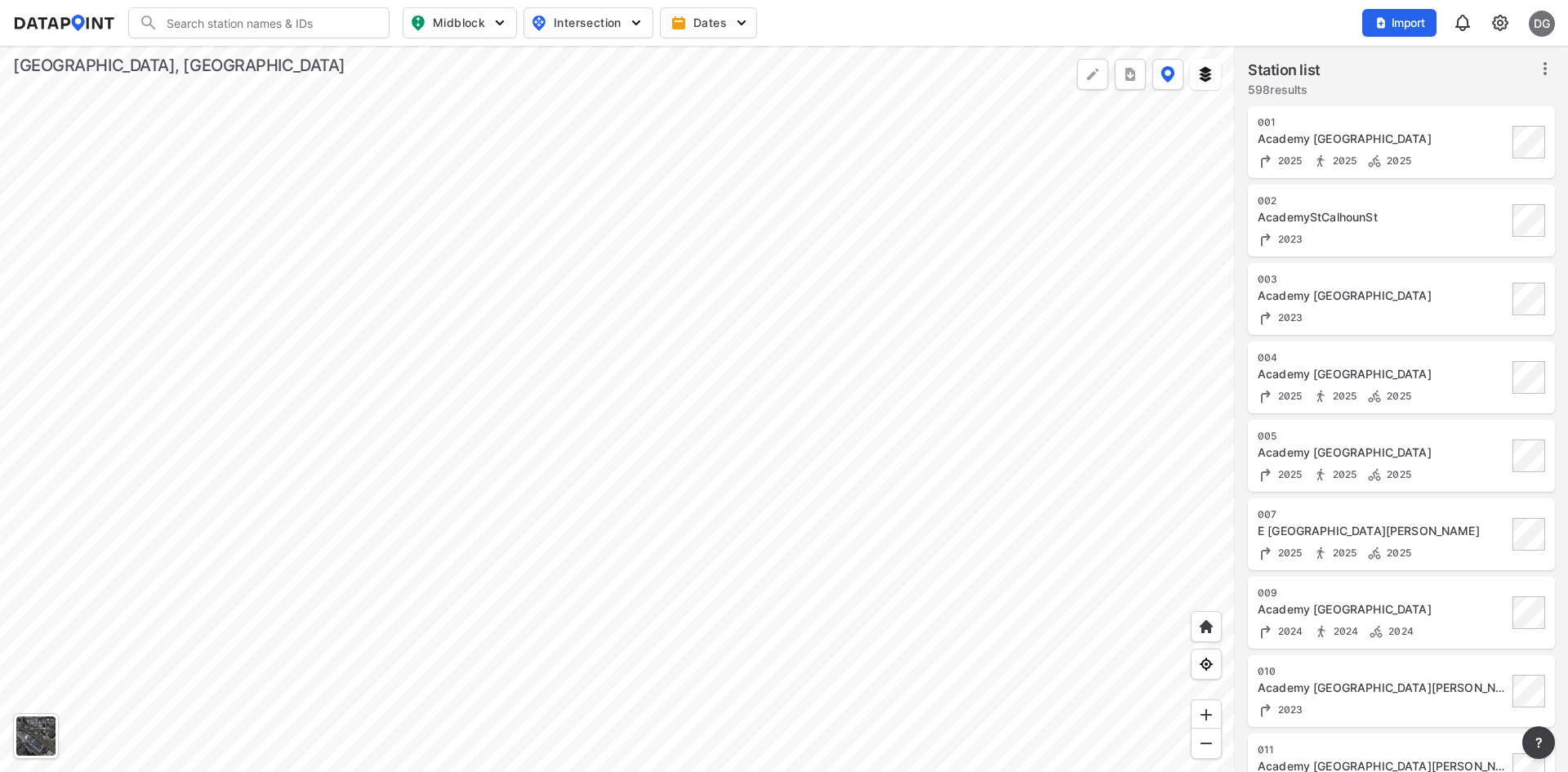
click at [835, 319] on div at bounding box center [617, 409] width 1235 height 726
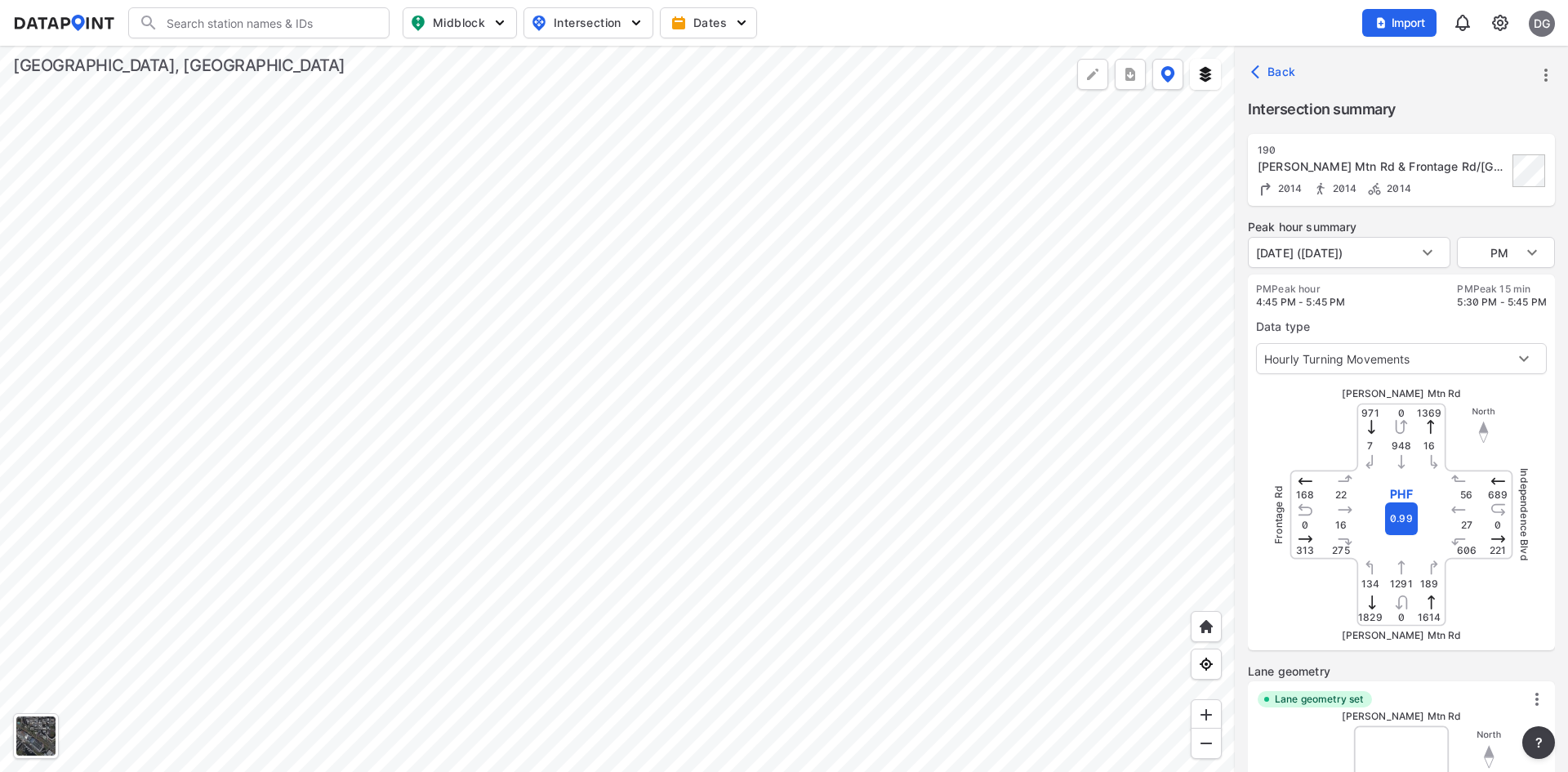
type input "2296"
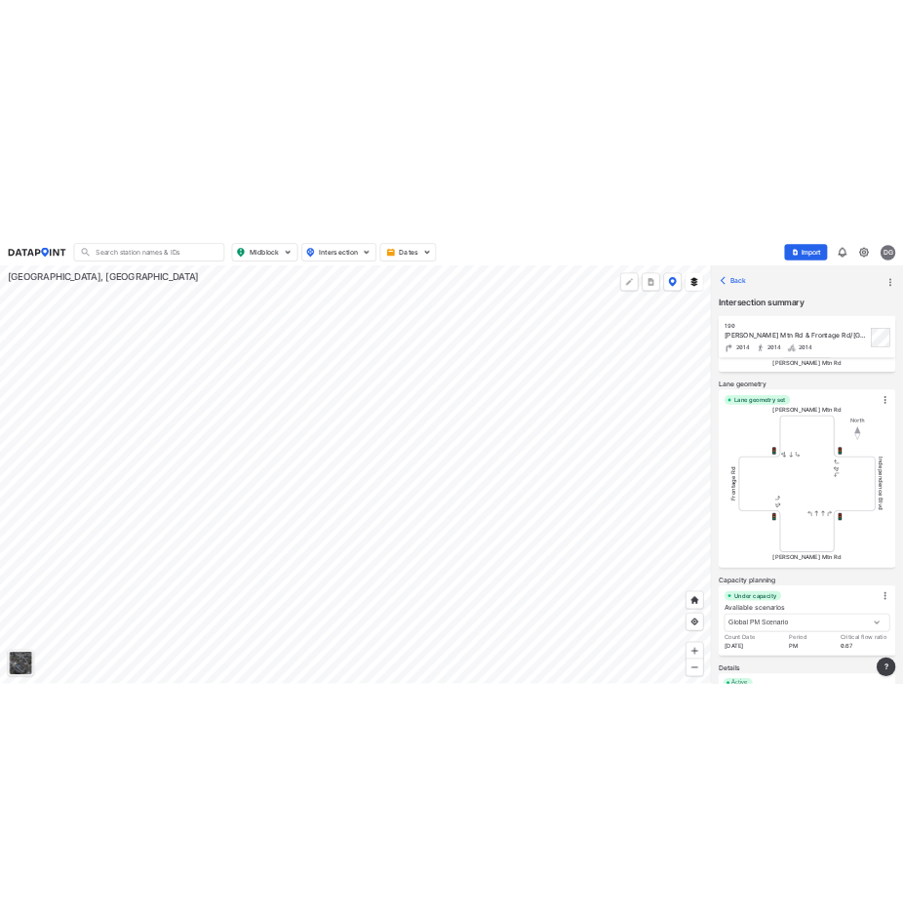
scroll to position [689, 0]
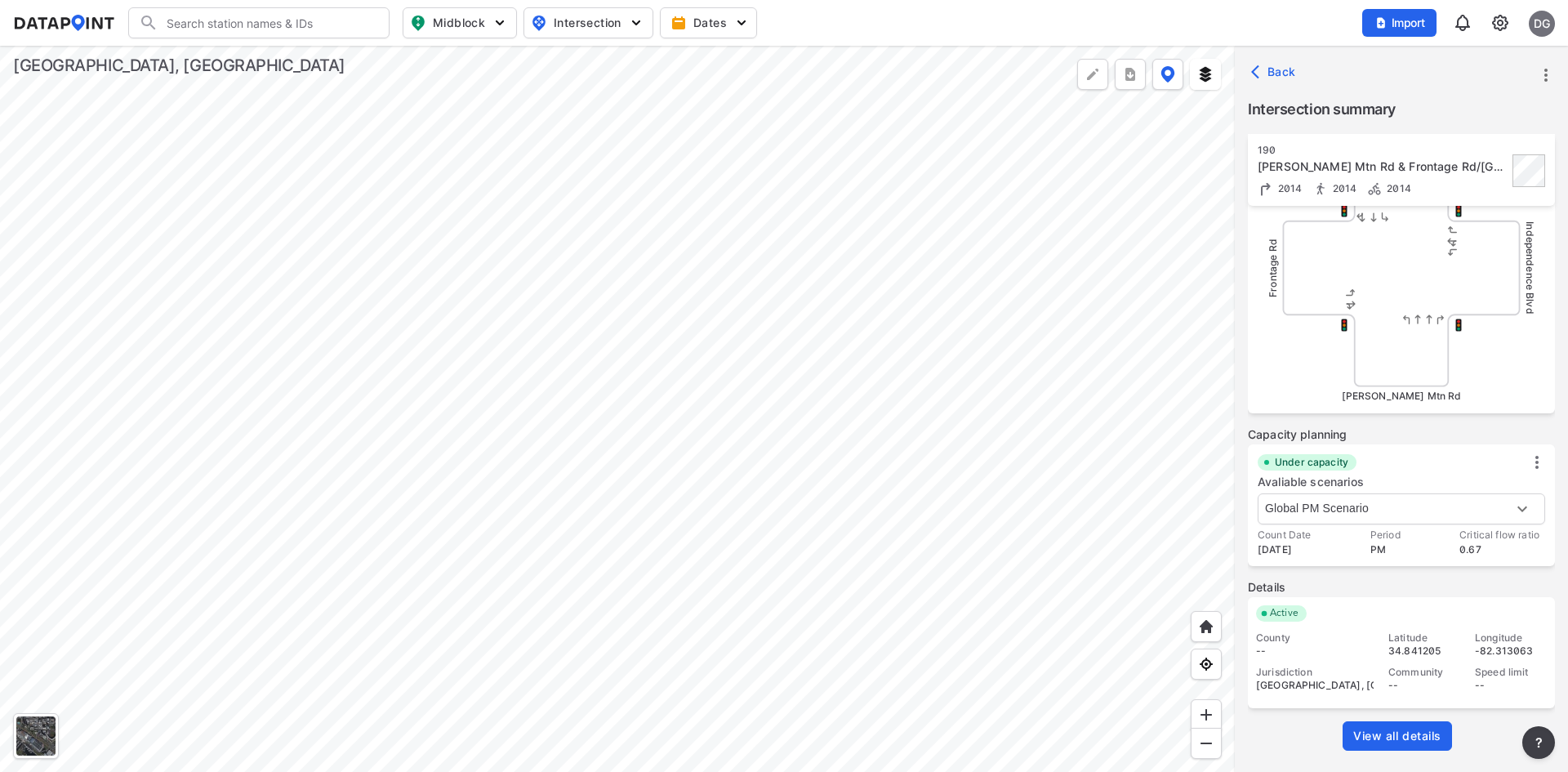
click at [1418, 732] on span "View all details" at bounding box center [1396, 736] width 88 height 17
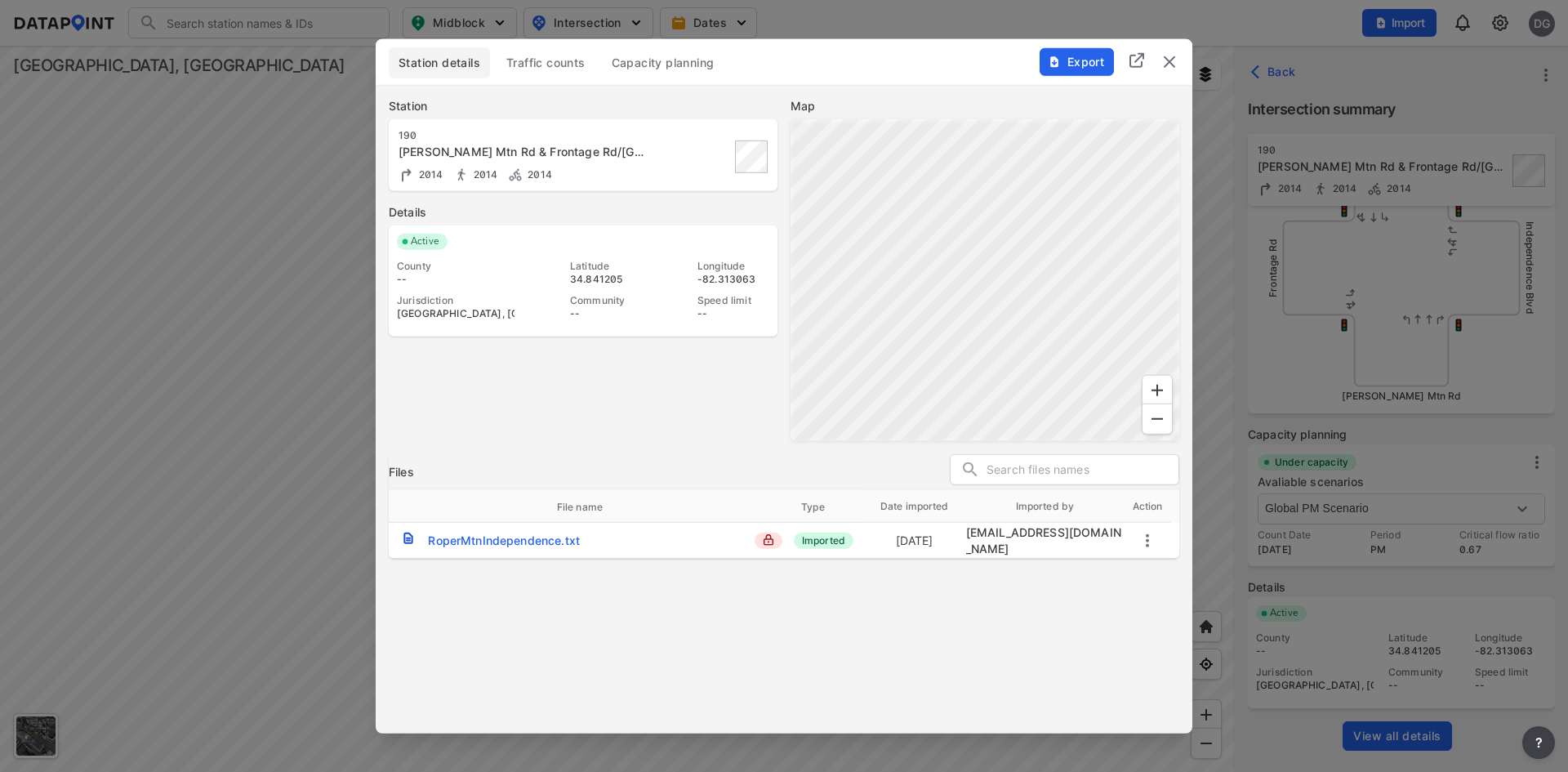
click at [507, 542] on div "RoperMtnIndependence.txt" at bounding box center [503, 540] width 152 height 17
click at [1169, 56] on img "delete" at bounding box center [1169, 60] width 19 height 19
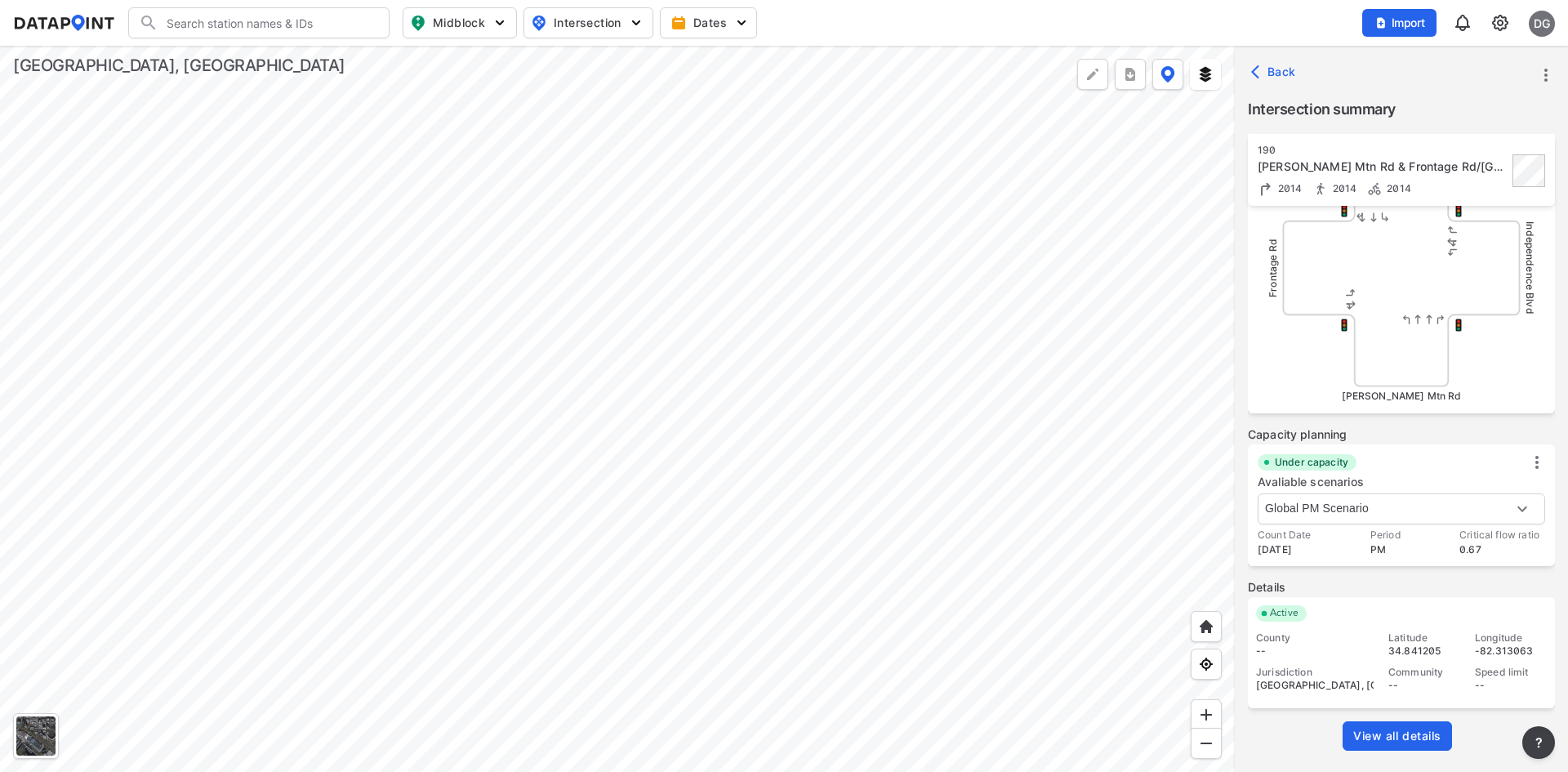
click at [937, 248] on div at bounding box center [617, 409] width 1235 height 726
click at [919, 261] on div at bounding box center [617, 409] width 1235 height 726
click at [944, 215] on div at bounding box center [617, 409] width 1235 height 726
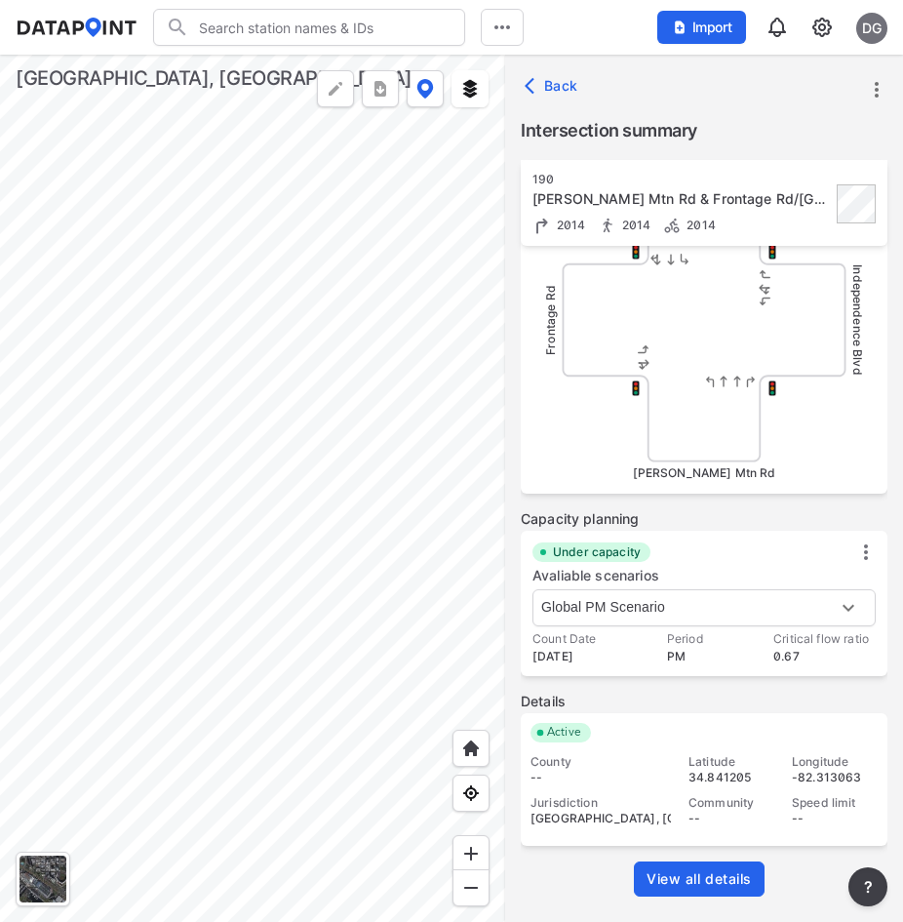
click at [462, 300] on div at bounding box center [252, 488] width 505 height 867
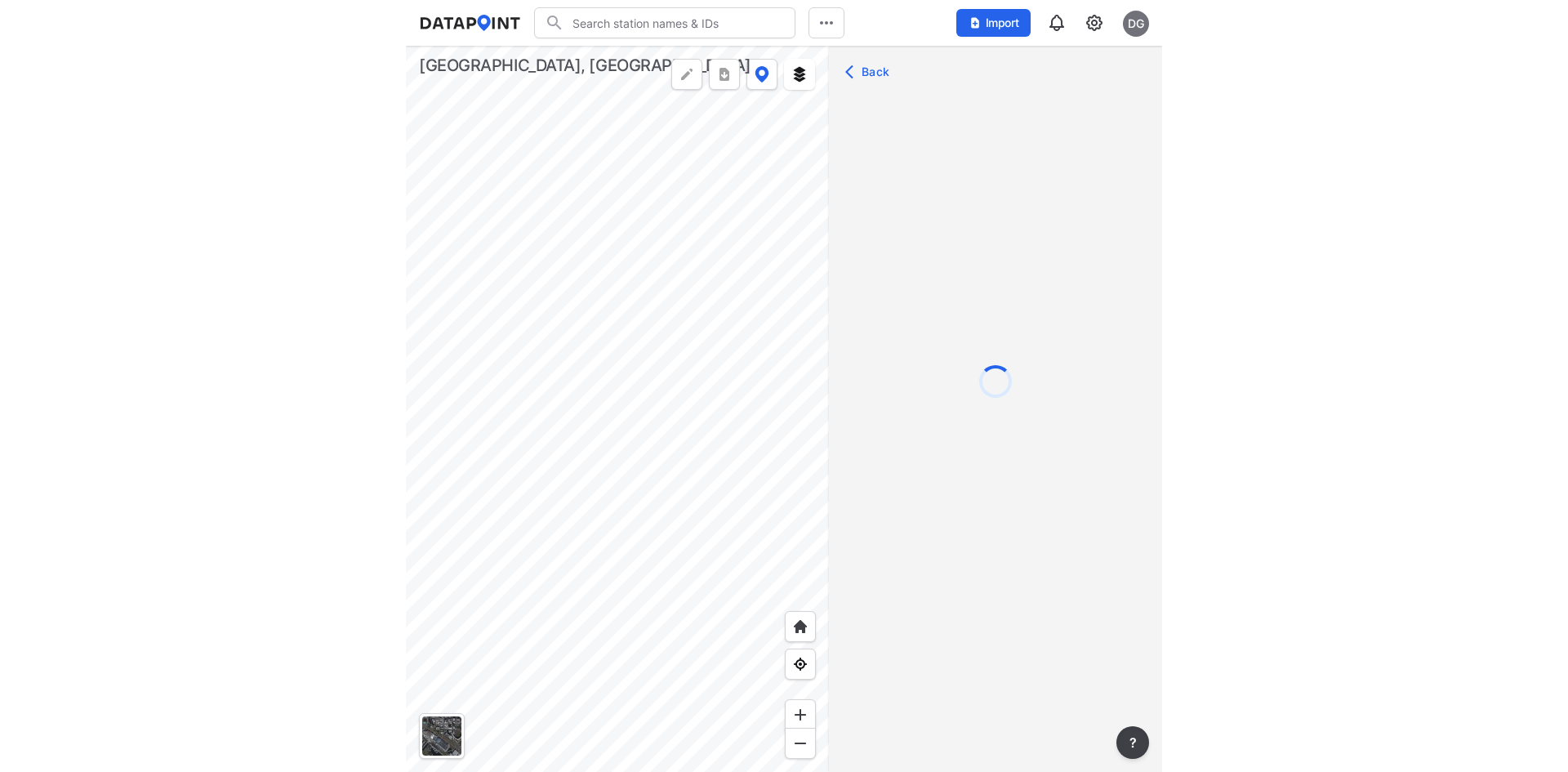
scroll to position [0, 0]
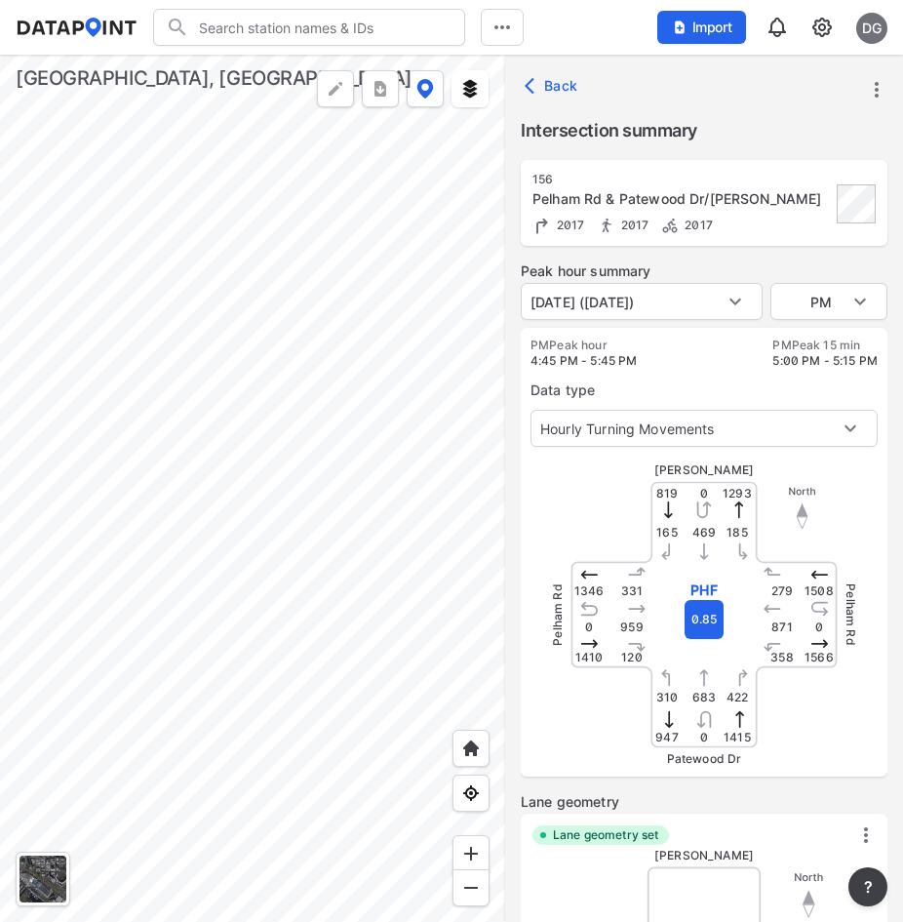
type input "2394"
click at [855, 302] on body "Search Please enter a search term. Midblock Intersection Dates Import DG Import…" at bounding box center [451, 461] width 903 height 922
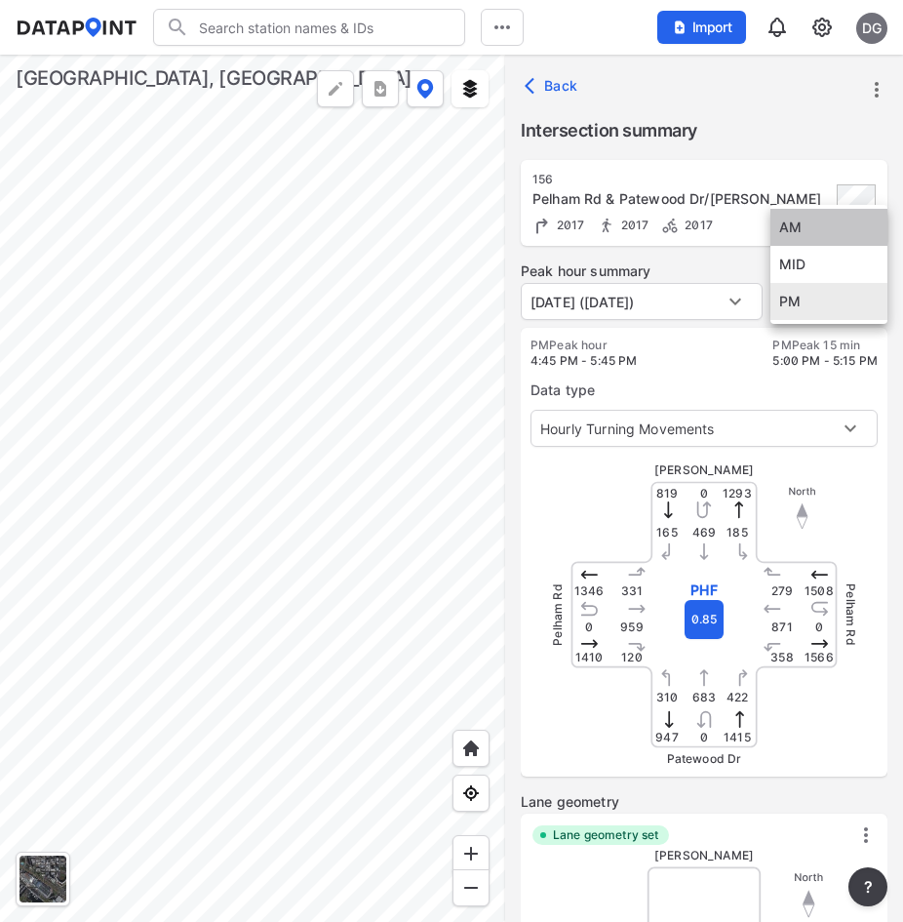
click at [801, 218] on li "AM" at bounding box center [829, 227] width 117 height 37
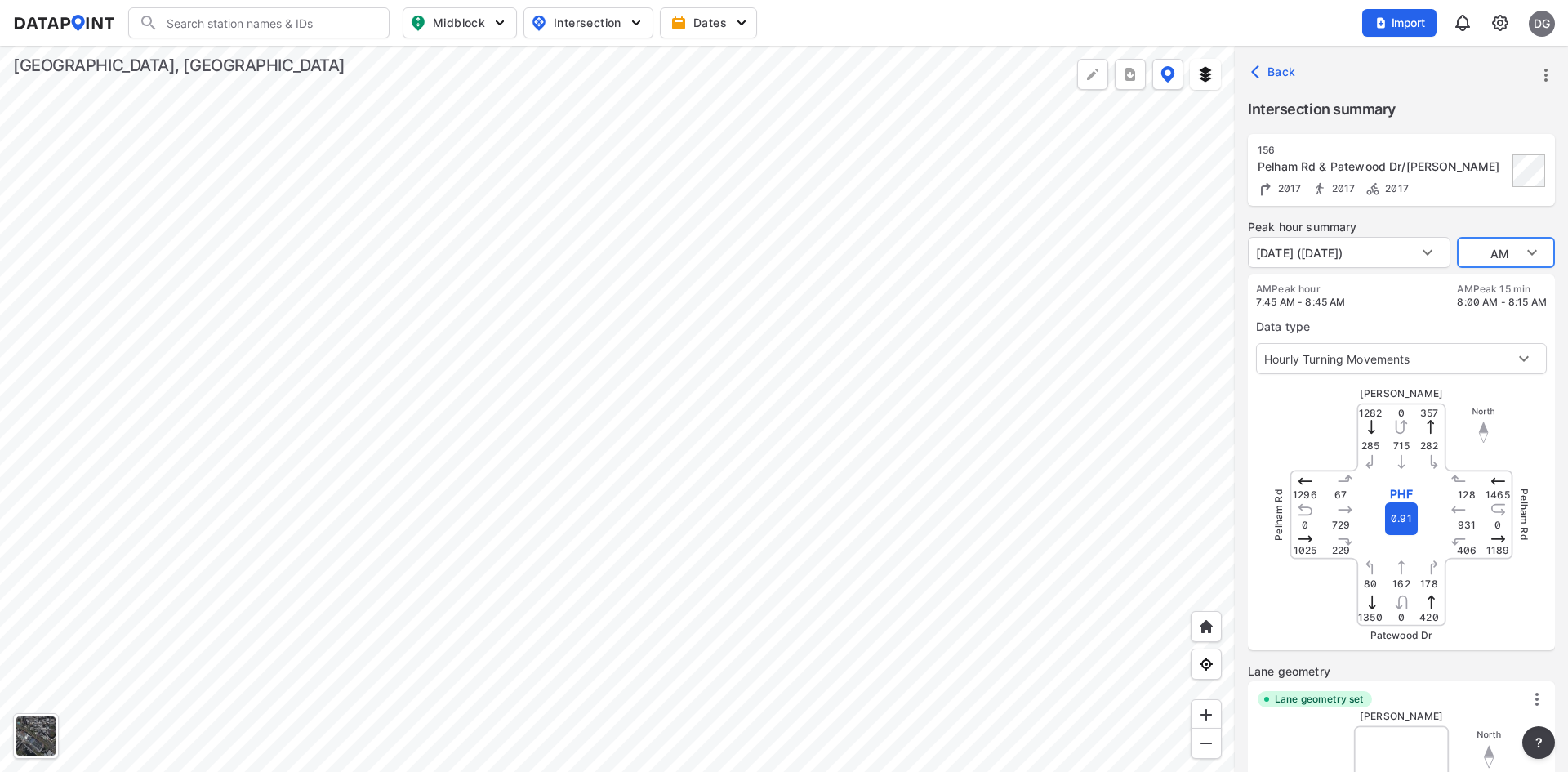
type input "PM"
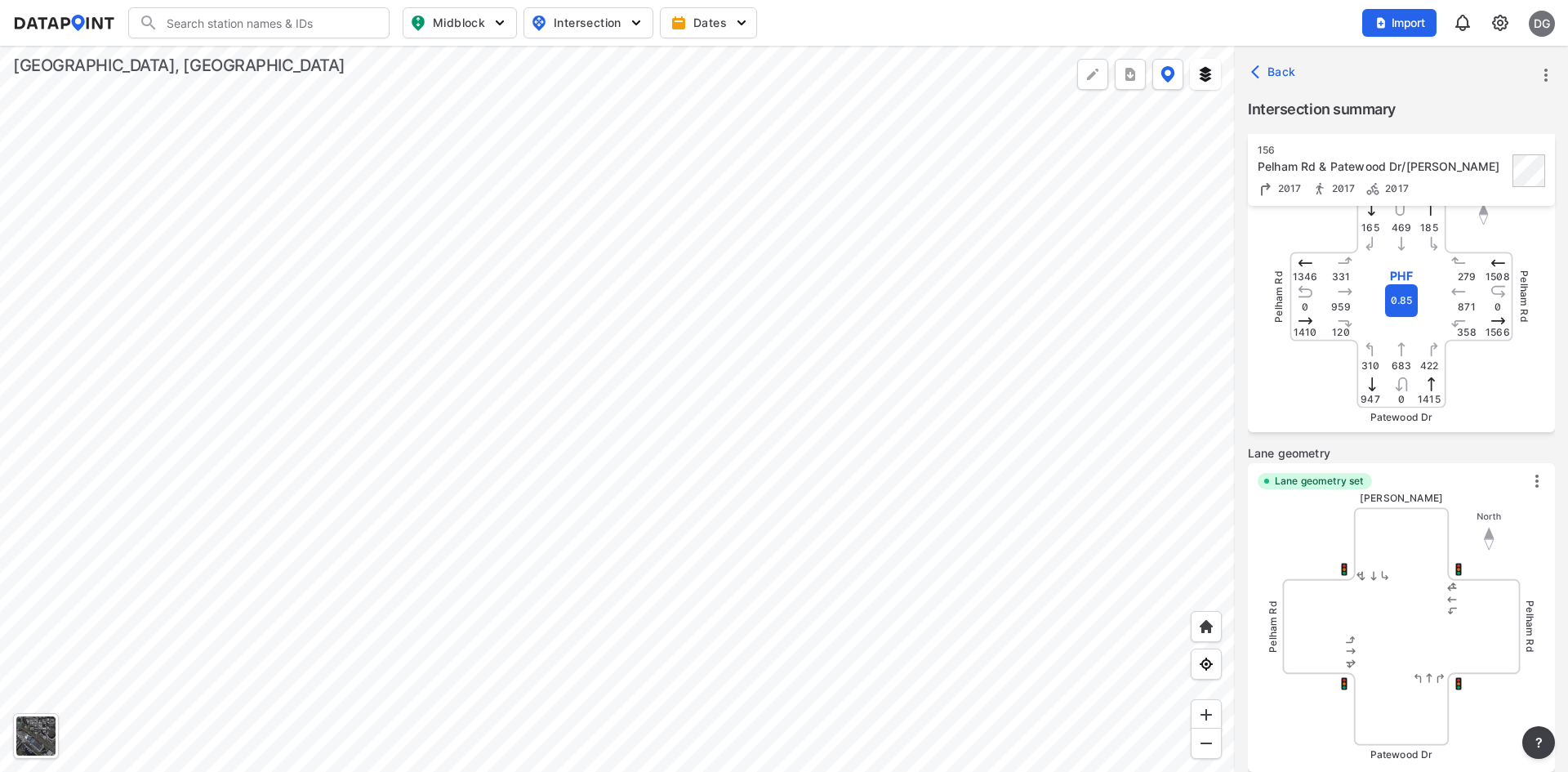
scroll to position [409, 0]
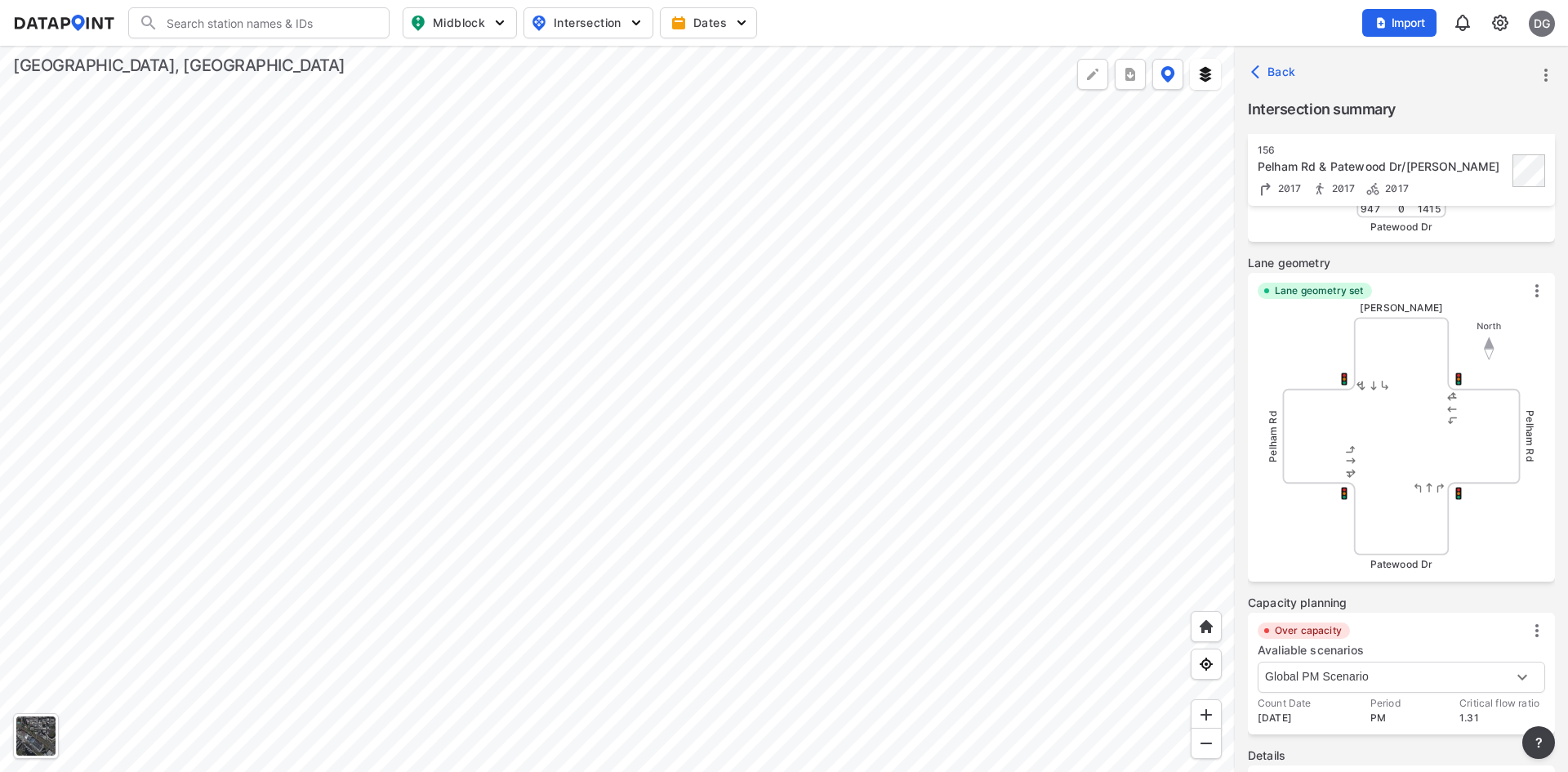
click at [1529, 287] on img at bounding box center [1537, 291] width 17 height 17
click at [1535, 450] on span "Pelham Rd" at bounding box center [1529, 435] width 13 height 51
